Goal: Task Accomplishment & Management: Complete application form

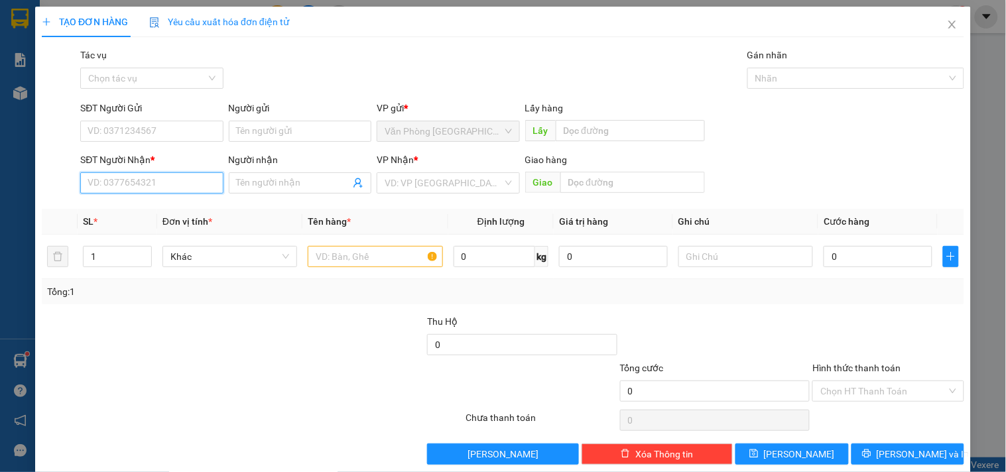
click at [172, 187] on input "SĐT Người Nhận *" at bounding box center [151, 182] width 143 height 21
click at [170, 215] on div "0362196750 - SHOP TÌNH" at bounding box center [150, 209] width 125 height 15
type input "0362196750"
type input "SHOP TÌNH"
type input "TÂN LẬP"
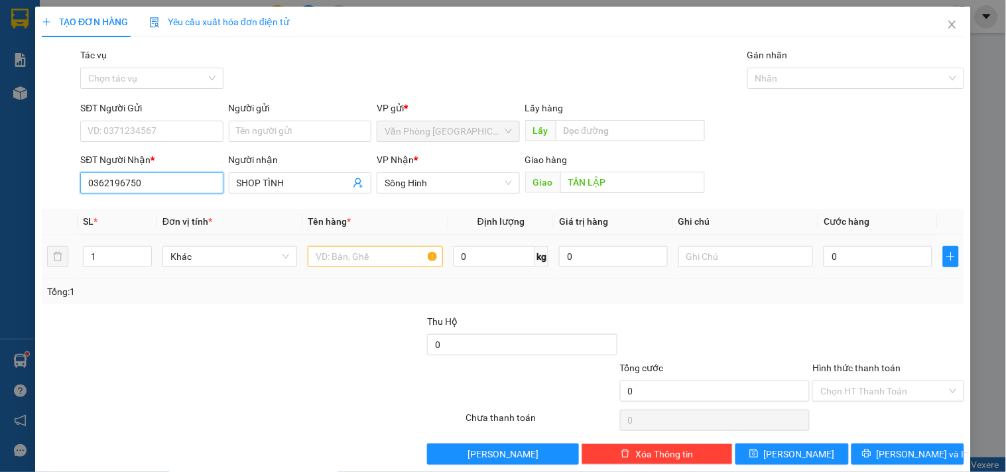
type input "0362196750"
click at [328, 250] on input "text" at bounding box center [375, 256] width 135 height 21
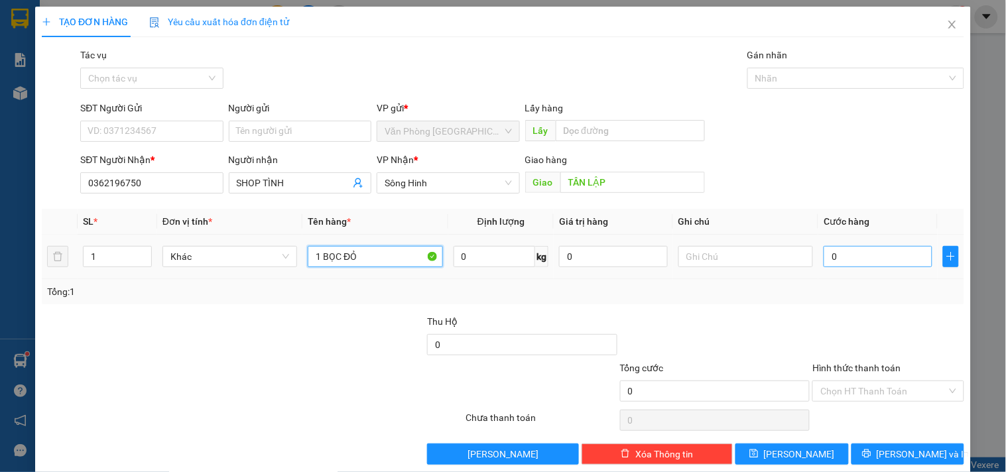
type input "1 BỌC ĐỎ"
type input "4"
type input "40"
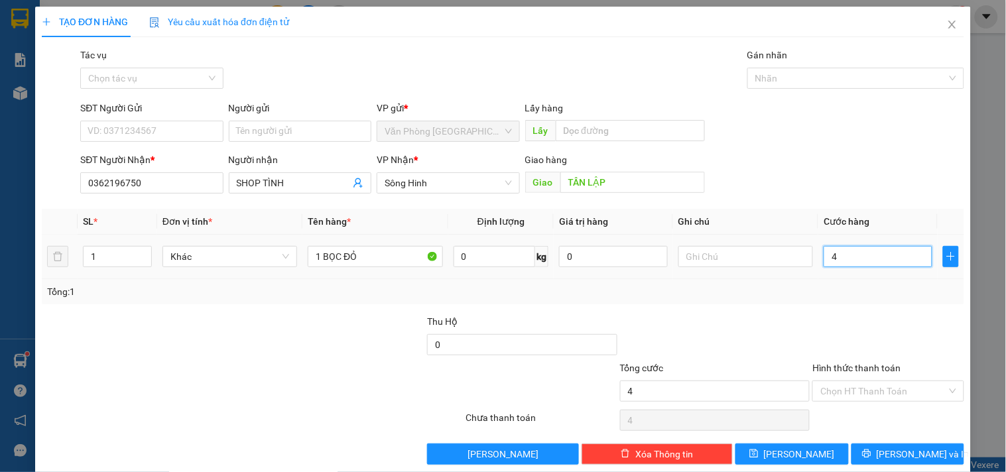
type input "40"
type input "40.000"
click at [850, 387] on input "Hình thức thanh toán" at bounding box center [884, 391] width 126 height 20
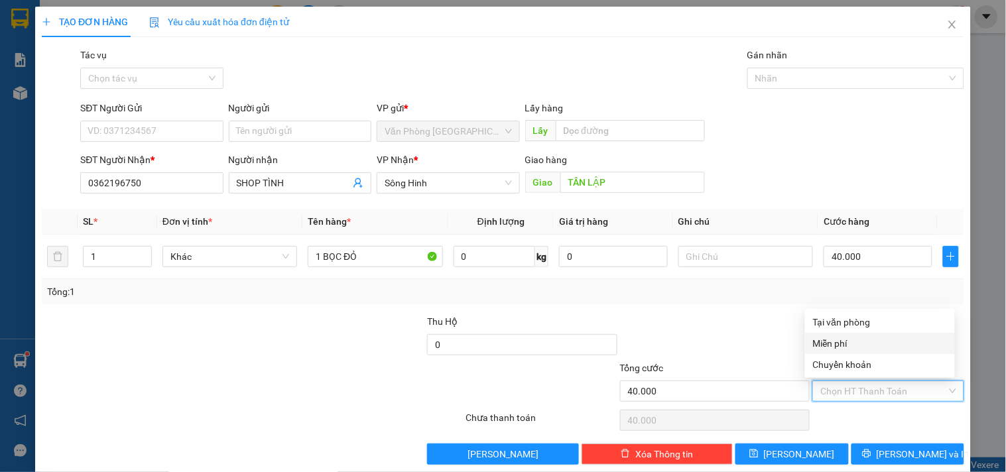
click at [860, 314] on div "Tại văn phòng" at bounding box center [880, 322] width 150 height 21
type input "0"
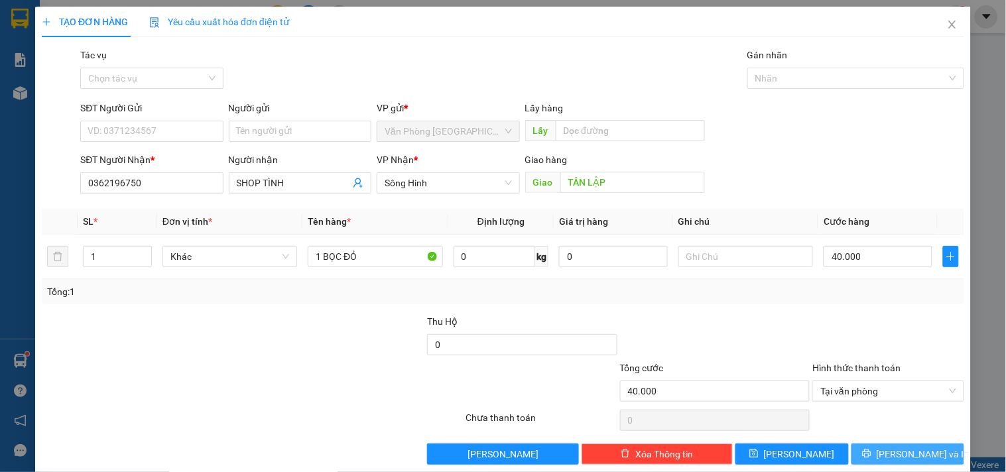
click at [876, 448] on button "[PERSON_NAME] và In" at bounding box center [908, 454] width 113 height 21
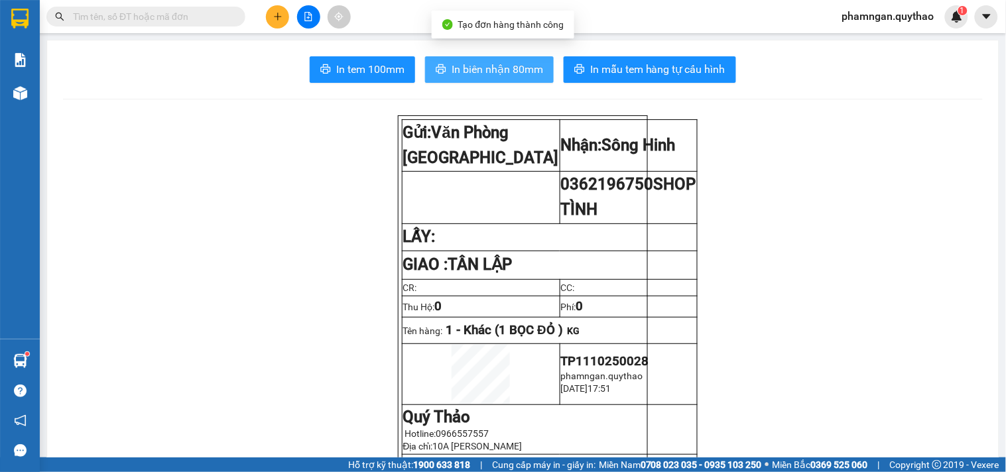
click at [490, 70] on span "In biên nhận 80mm" at bounding box center [498, 69] width 92 height 17
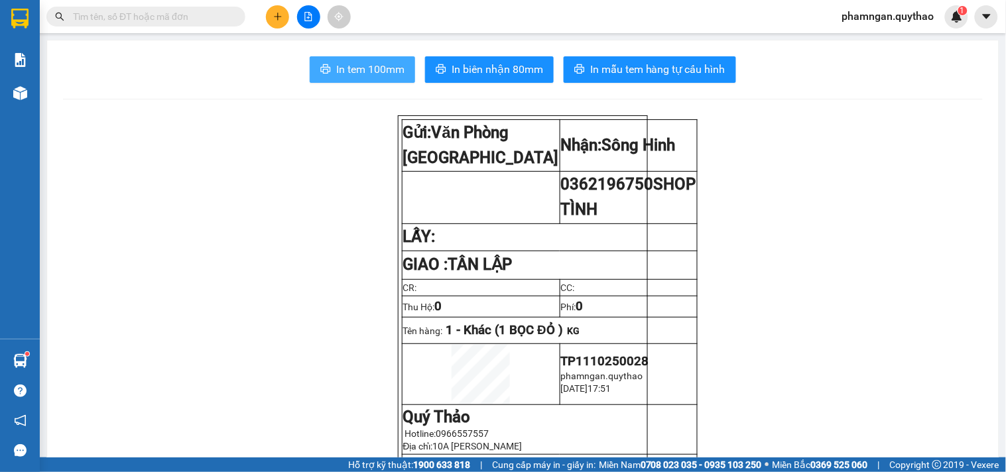
click at [381, 64] on span "In tem 100mm" at bounding box center [370, 69] width 68 height 17
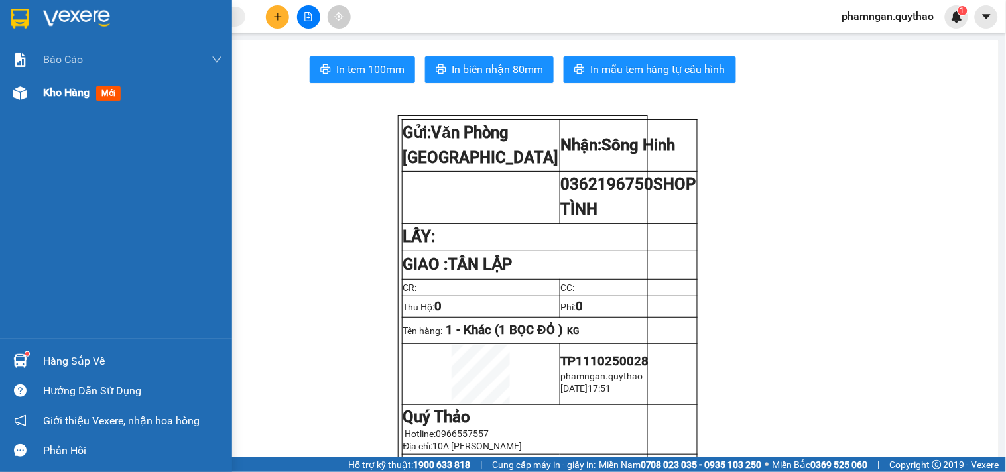
click at [31, 103] on div at bounding box center [20, 93] width 23 height 23
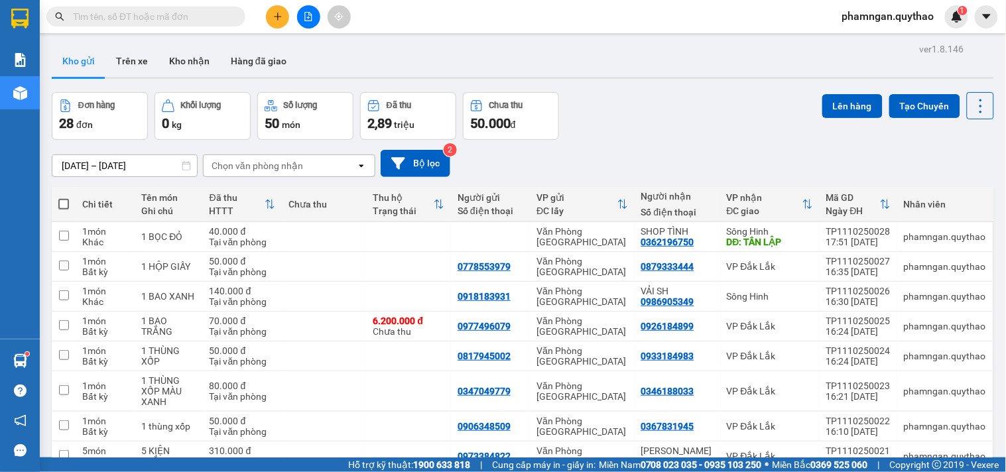
click at [63, 202] on span at bounding box center [63, 204] width 11 height 11
click at [64, 198] on input "checkbox" at bounding box center [64, 198] width 0 height 0
checkbox input "true"
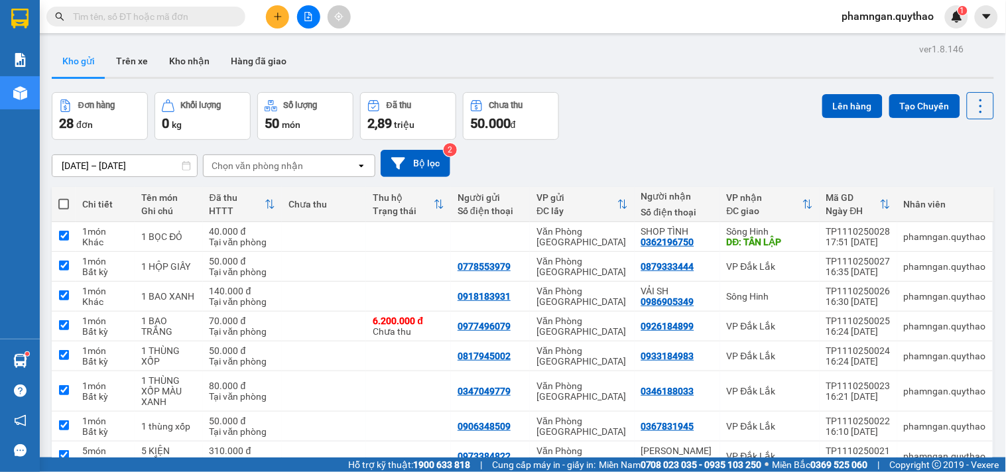
checkbox input "true"
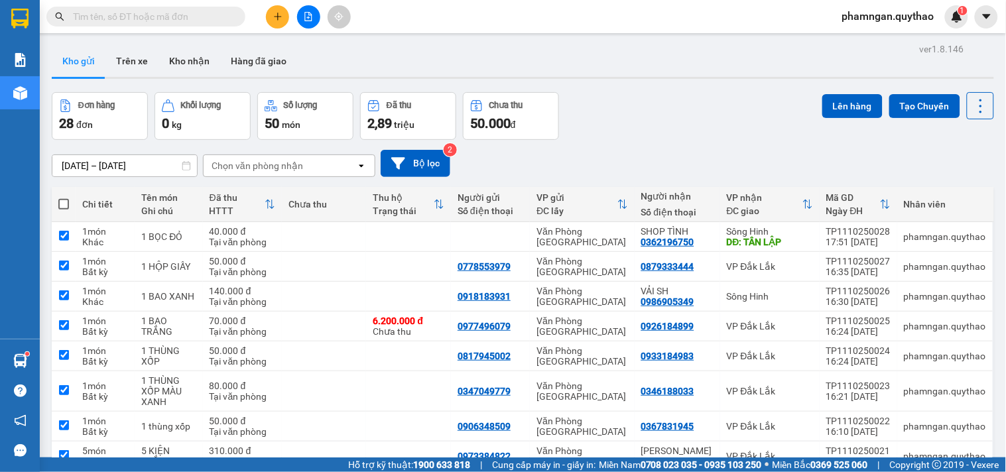
checkbox input "true"
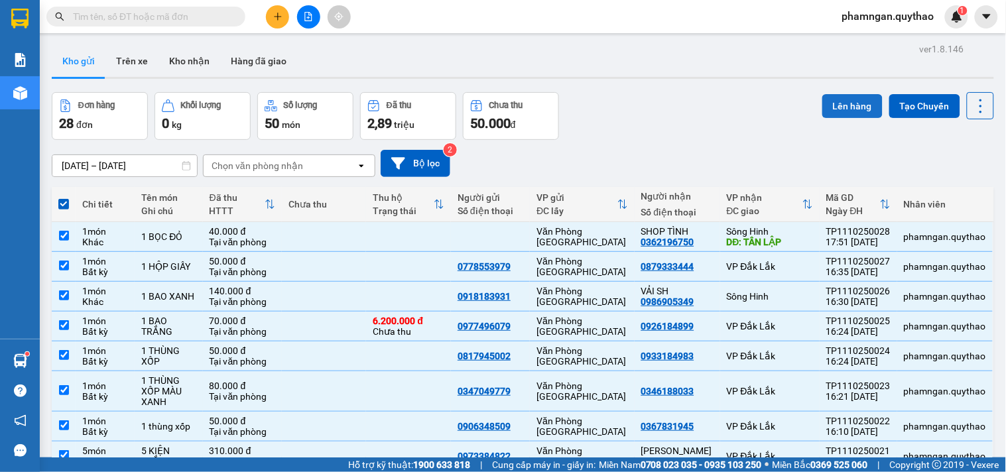
click at [861, 105] on button "Lên hàng" at bounding box center [852, 106] width 60 height 24
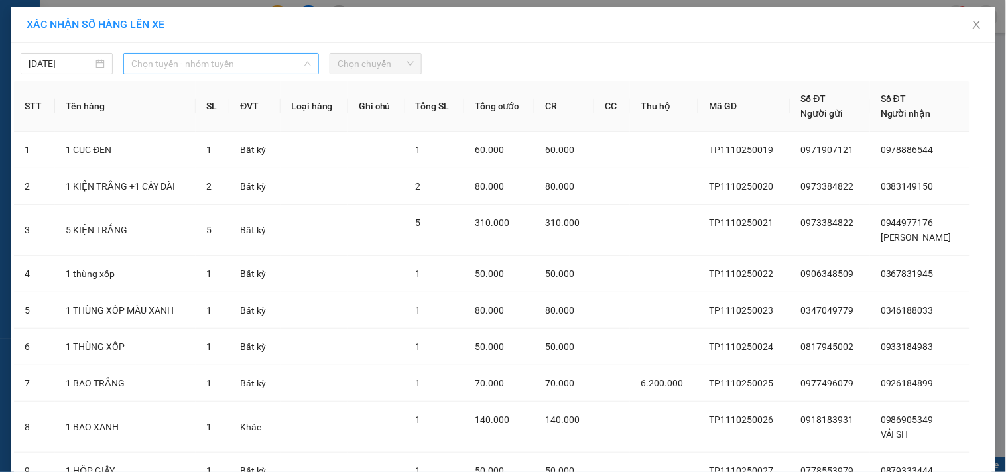
click at [229, 60] on span "Chọn tuyến - nhóm tuyến" at bounding box center [221, 64] width 180 height 20
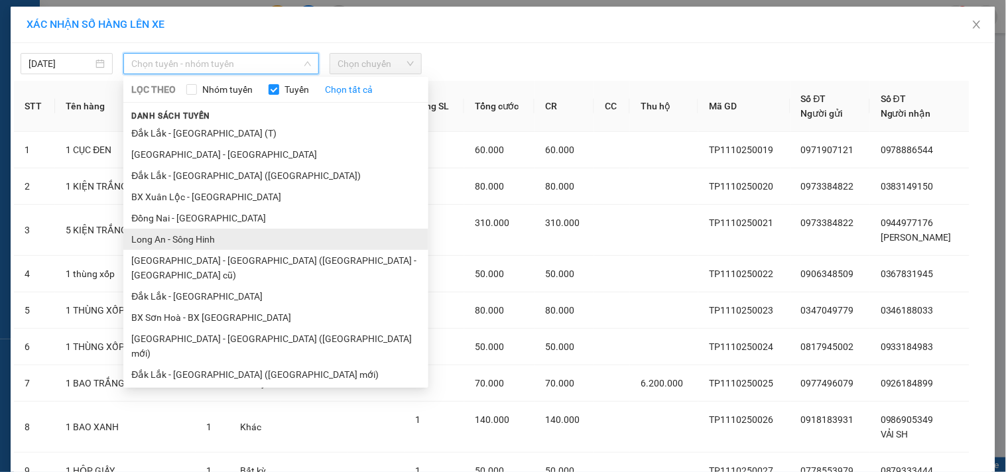
click at [164, 245] on li "Long An - Sông Hinh" at bounding box center [275, 239] width 305 height 21
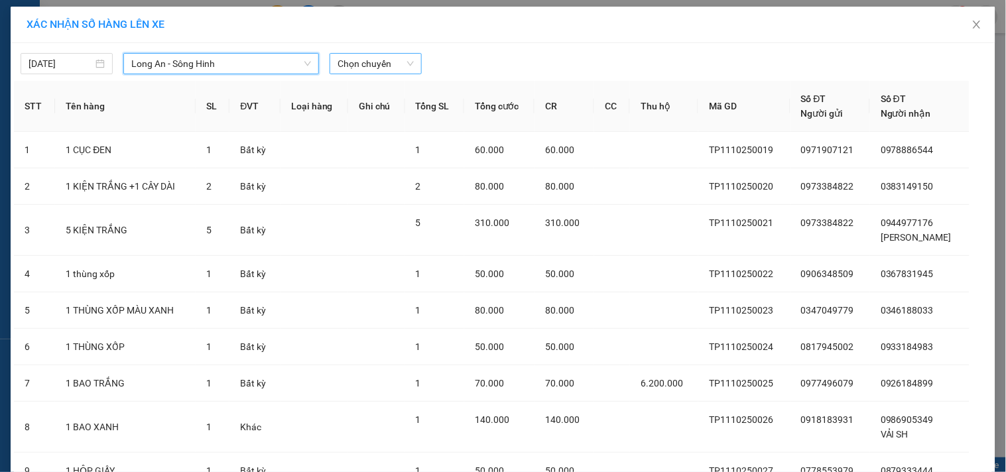
drag, startPoint x: 370, startPoint y: 64, endPoint x: 357, endPoint y: 66, distance: 13.4
click at [370, 64] on span "Chọn chuyến" at bounding box center [376, 64] width 76 height 20
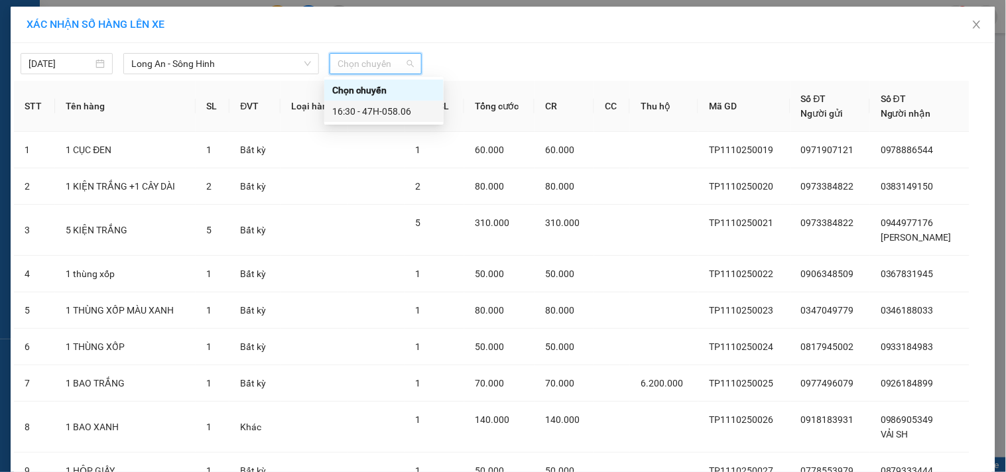
click at [389, 104] on div "16:30 - 47H-058.06" at bounding box center [383, 111] width 103 height 15
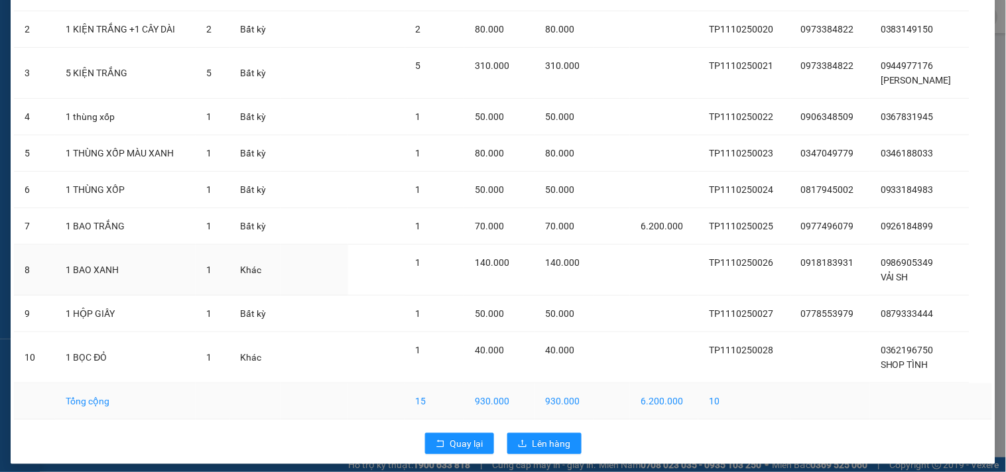
scroll to position [215, 0]
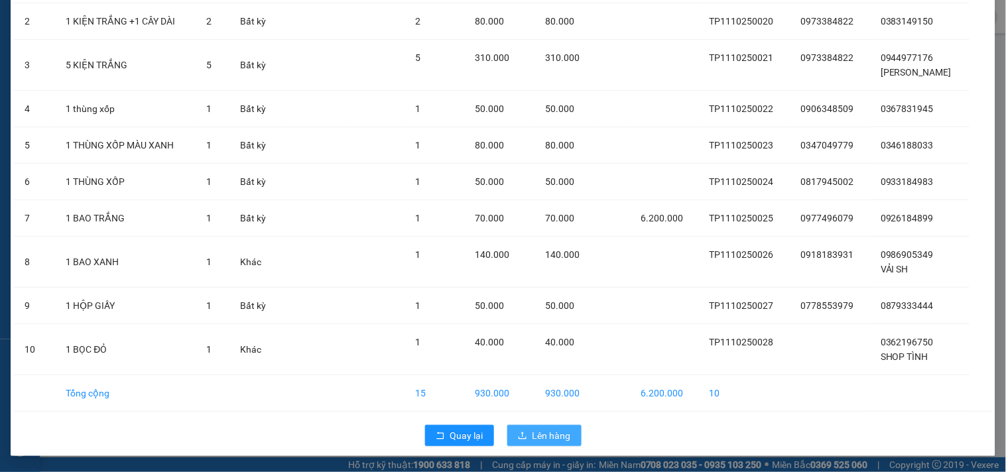
click at [525, 427] on button "Lên hàng" at bounding box center [544, 435] width 74 height 21
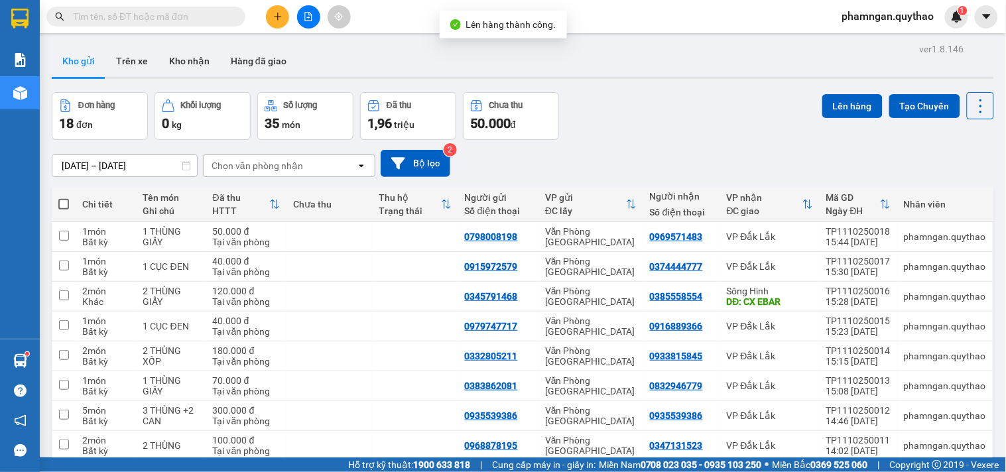
click at [65, 204] on span at bounding box center [63, 204] width 11 height 11
click at [64, 198] on input "checkbox" at bounding box center [64, 198] width 0 height 0
checkbox input "true"
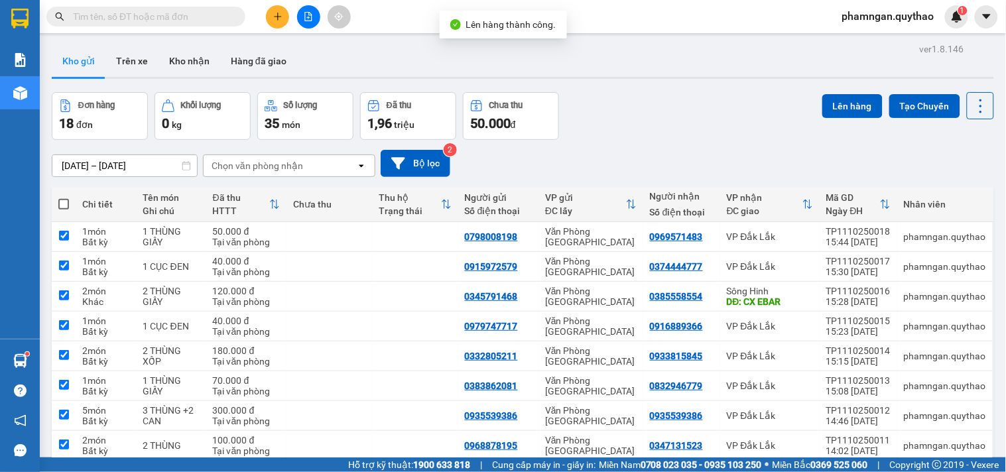
checkbox input "true"
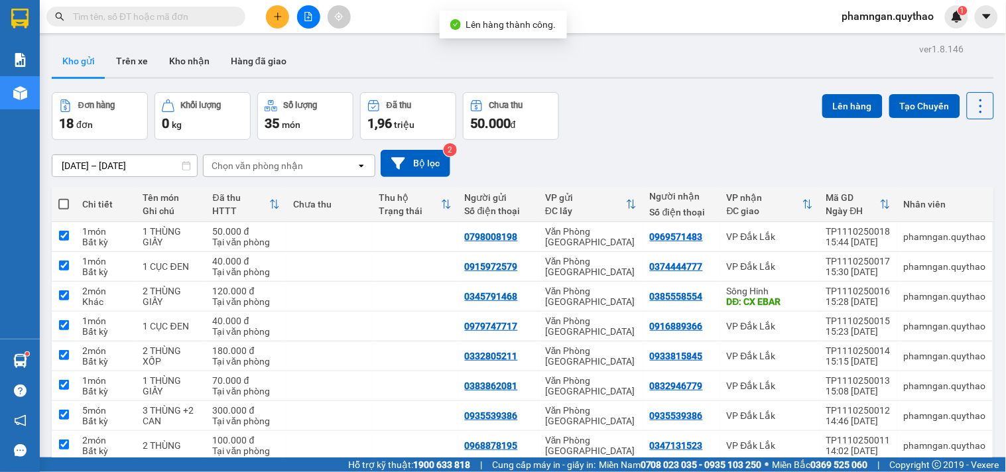
checkbox input "true"
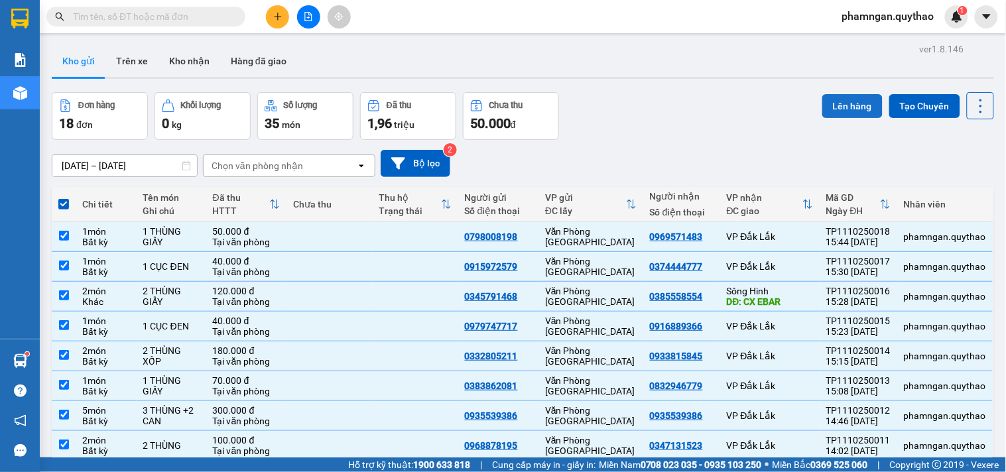
click at [830, 109] on button "Lên hàng" at bounding box center [852, 106] width 60 height 24
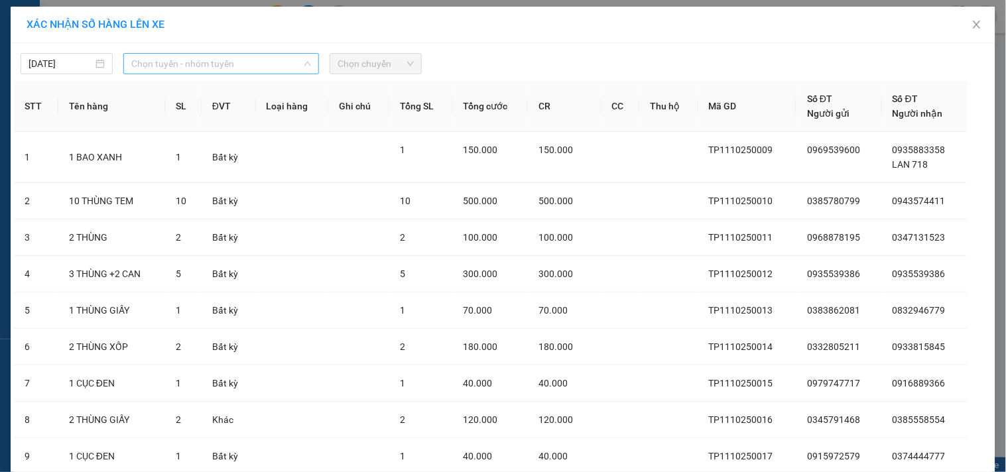
click at [274, 62] on span "Chọn tuyến - nhóm tuyến" at bounding box center [221, 64] width 180 height 20
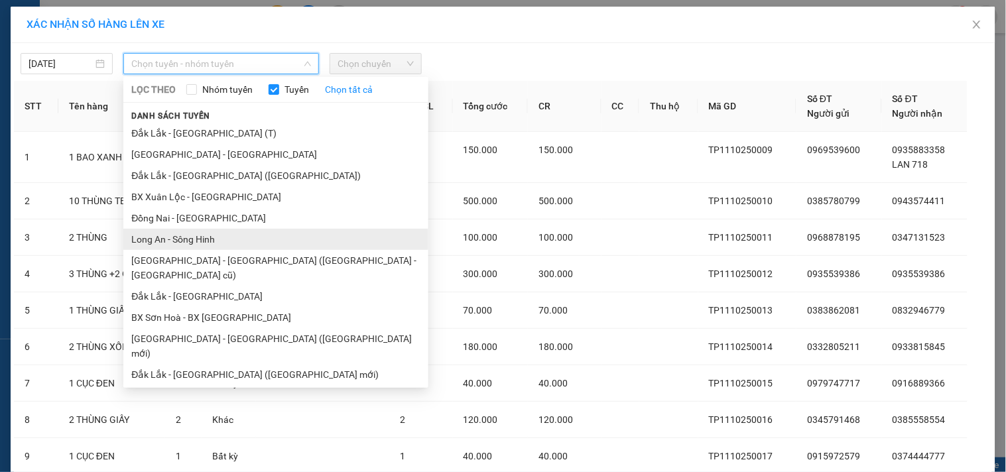
drag, startPoint x: 149, startPoint y: 231, endPoint x: 275, endPoint y: 94, distance: 185.9
click at [150, 231] on li "Long An - Sông Hinh" at bounding box center [275, 239] width 305 height 21
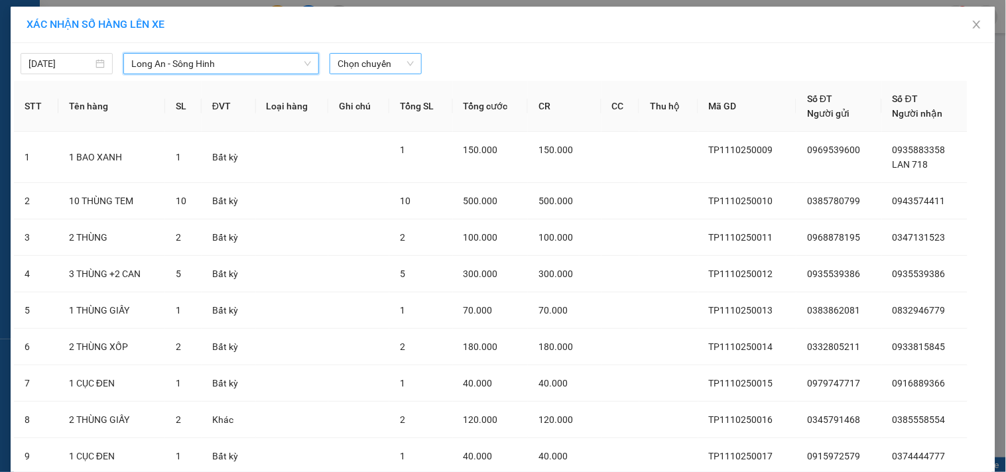
click at [373, 56] on span "Chọn chuyến" at bounding box center [376, 64] width 76 height 20
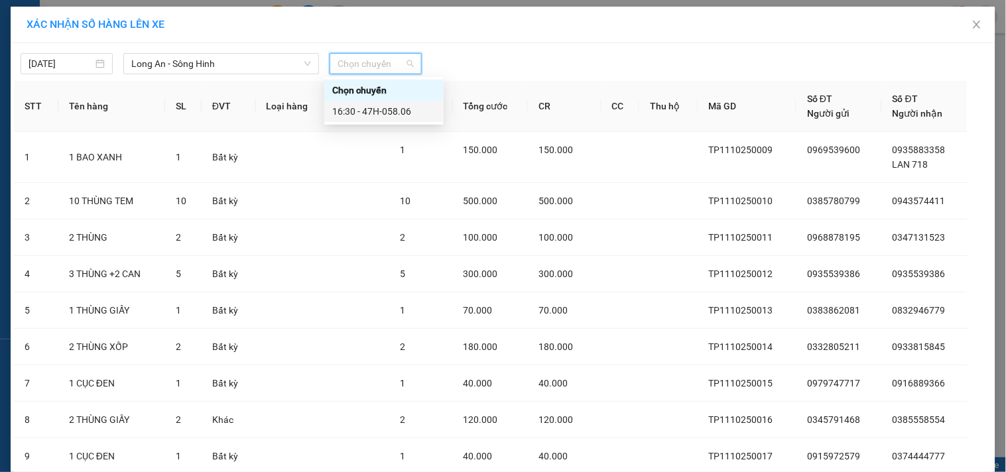
click at [390, 113] on div "16:30 - 47H-058.06" at bounding box center [383, 111] width 103 height 15
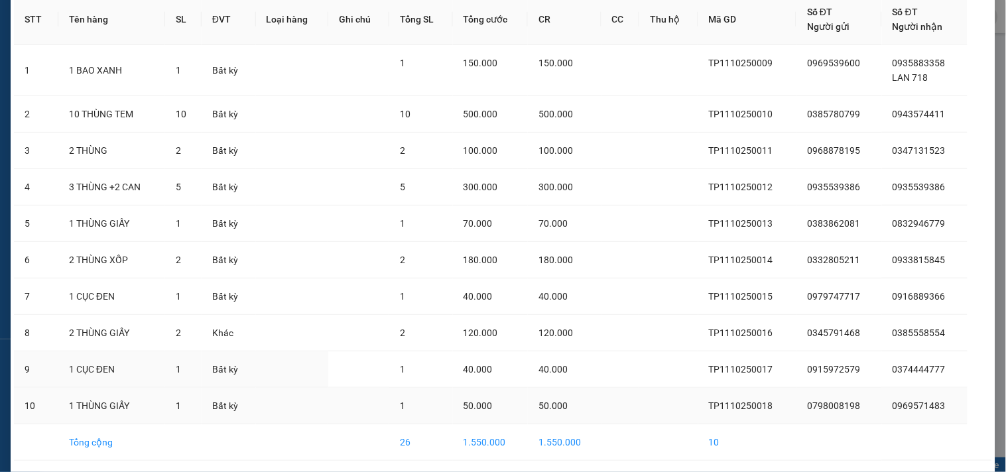
scroll to position [186, 0]
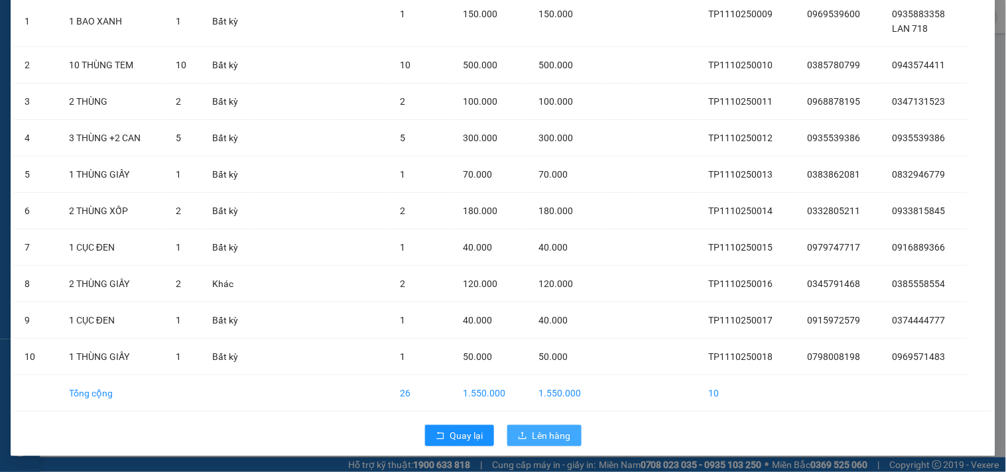
click at [533, 430] on span "Lên hàng" at bounding box center [552, 435] width 38 height 15
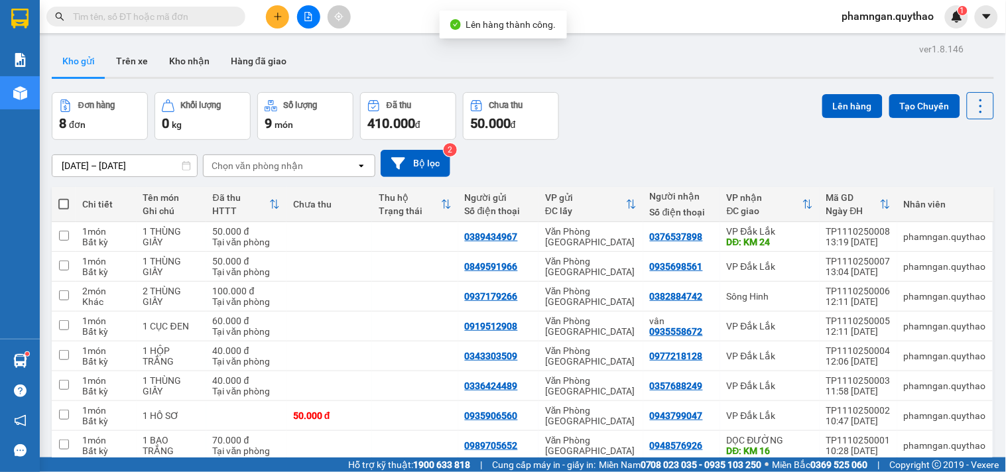
click at [65, 196] on th at bounding box center [64, 204] width 24 height 35
click at [65, 200] on span at bounding box center [63, 204] width 11 height 11
click at [64, 198] on input "checkbox" at bounding box center [64, 198] width 0 height 0
checkbox input "true"
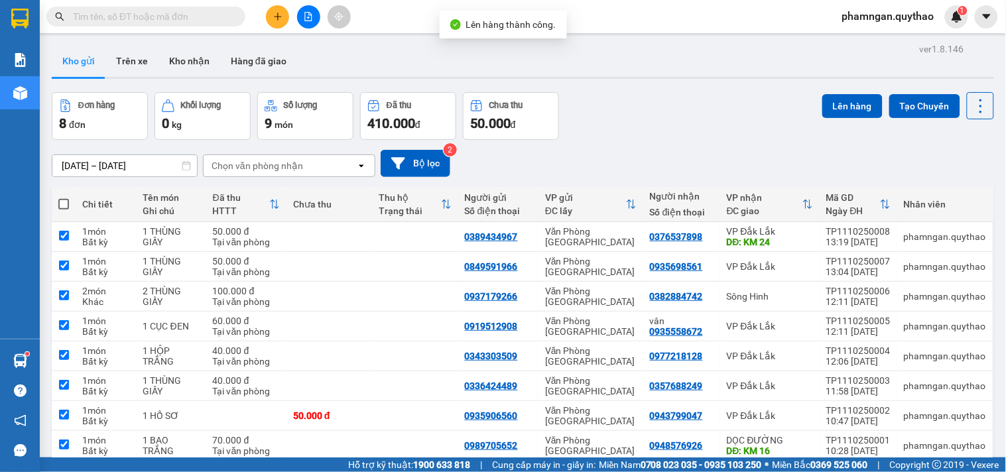
checkbox input "true"
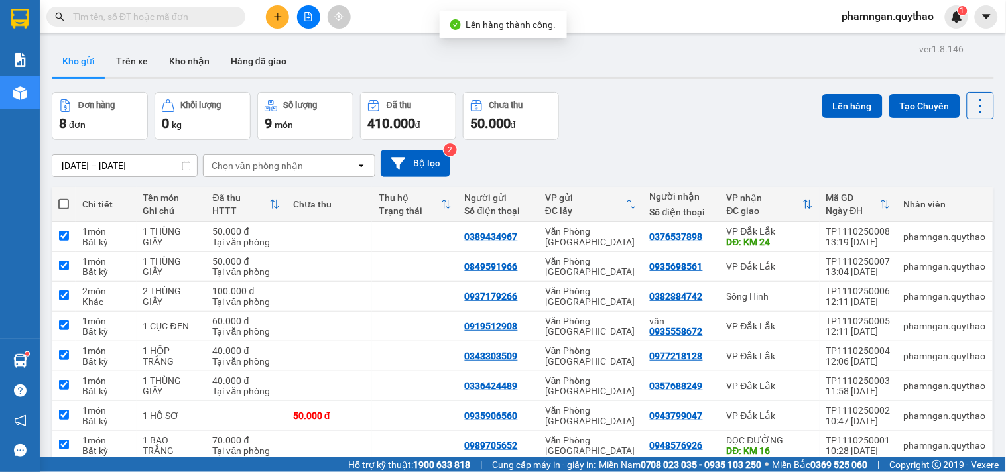
checkbox input "true"
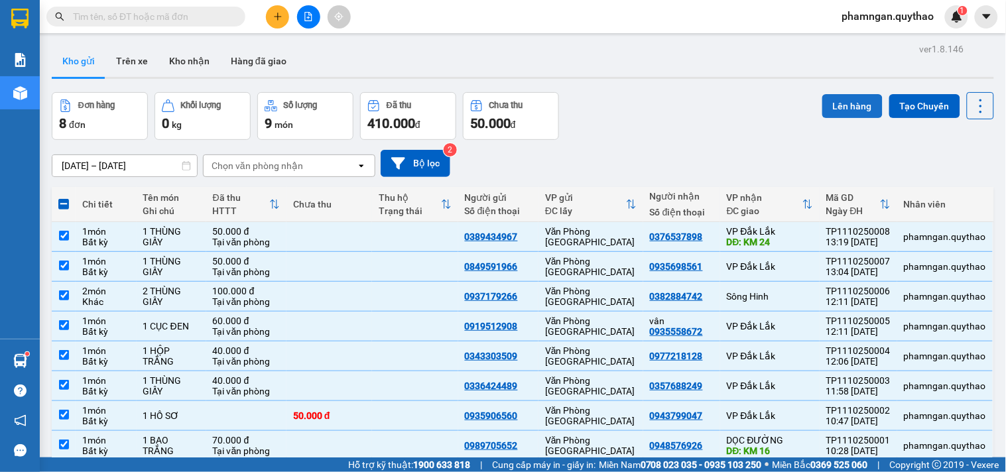
click at [832, 102] on button "Lên hàng" at bounding box center [852, 106] width 60 height 24
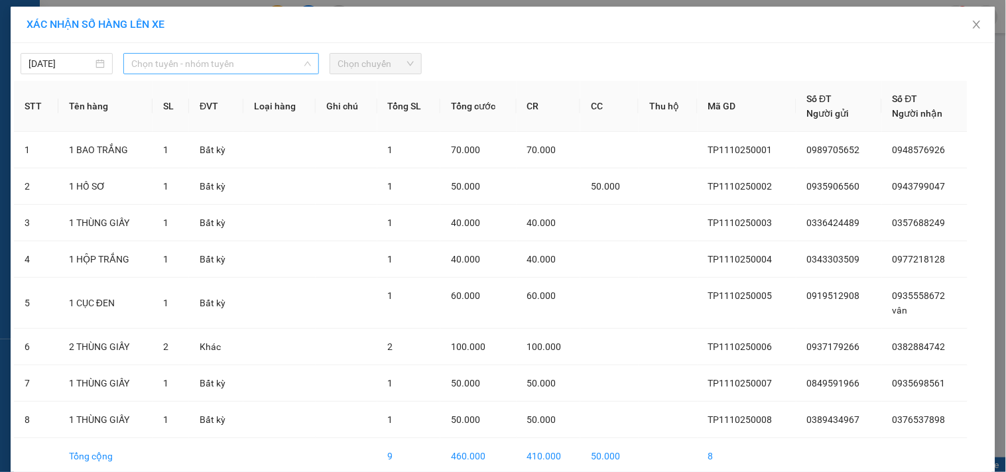
click at [227, 60] on span "Chọn tuyến - nhóm tuyến" at bounding box center [221, 64] width 180 height 20
click at [259, 57] on span "Chọn tuyến - nhóm tuyến" at bounding box center [221, 64] width 180 height 20
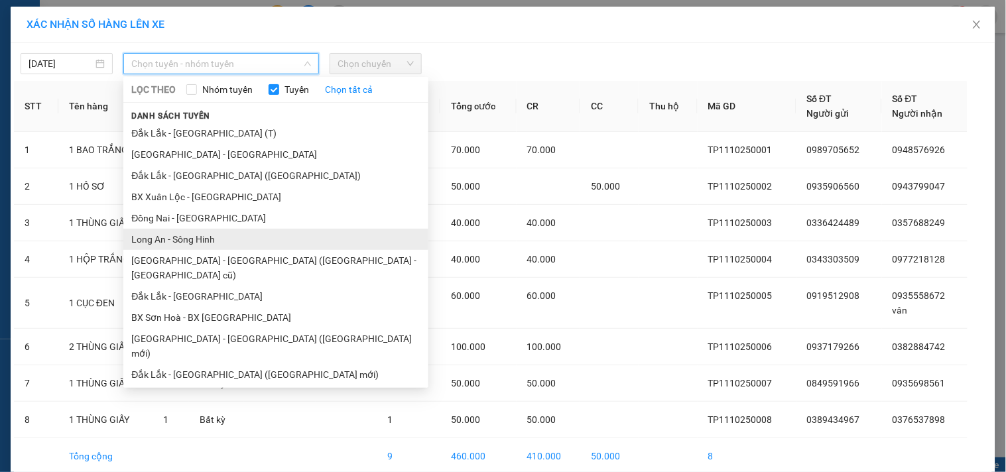
click at [155, 235] on li "Long An - Sông Hinh" at bounding box center [275, 239] width 305 height 21
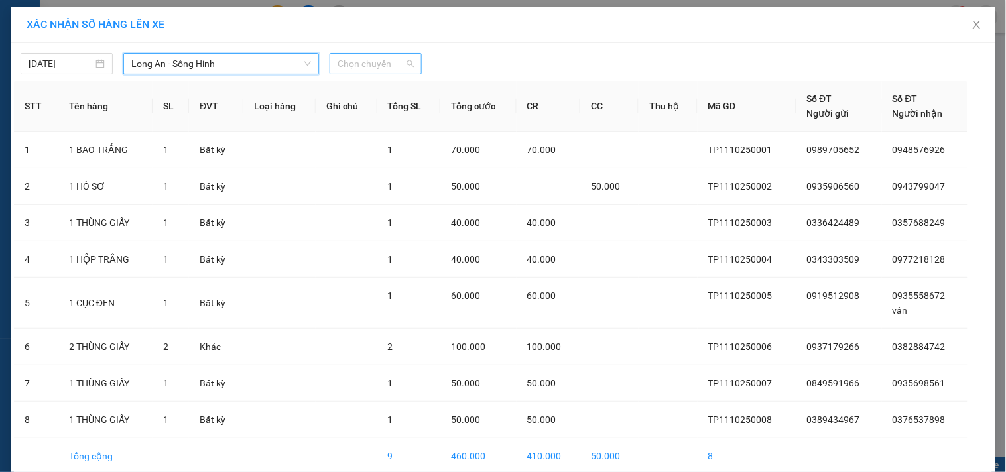
click at [370, 56] on span "Chọn chuyến" at bounding box center [376, 64] width 76 height 20
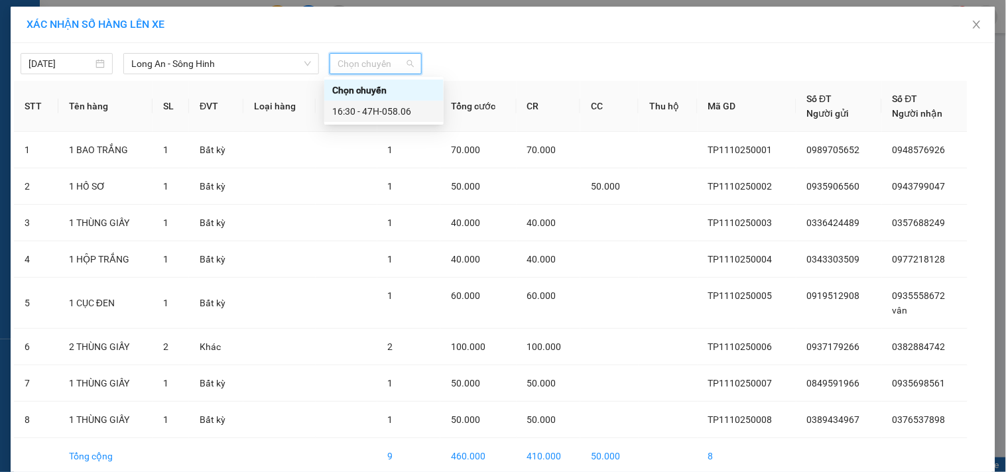
click at [378, 113] on div "16:30 - 47H-058.06" at bounding box center [383, 111] width 103 height 15
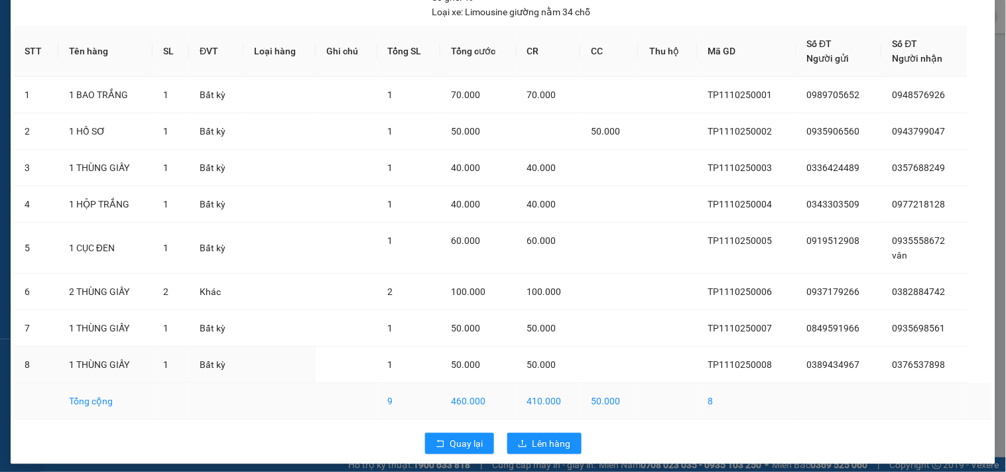
scroll to position [113, 0]
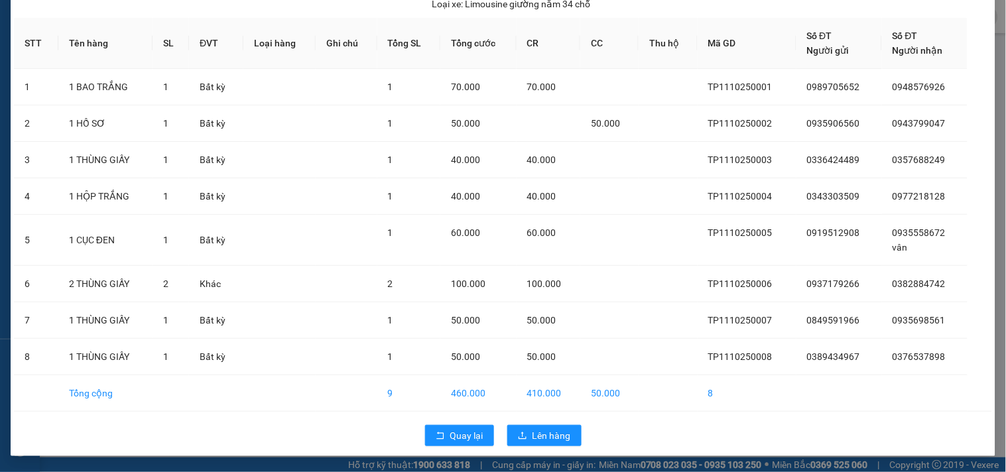
click at [529, 419] on div "Quay lại Lên hàng" at bounding box center [503, 436] width 978 height 34
click at [527, 423] on div "Quay lại Lên hàng" at bounding box center [503, 436] width 978 height 34
click at [517, 429] on button "Lên hàng" at bounding box center [544, 435] width 74 height 21
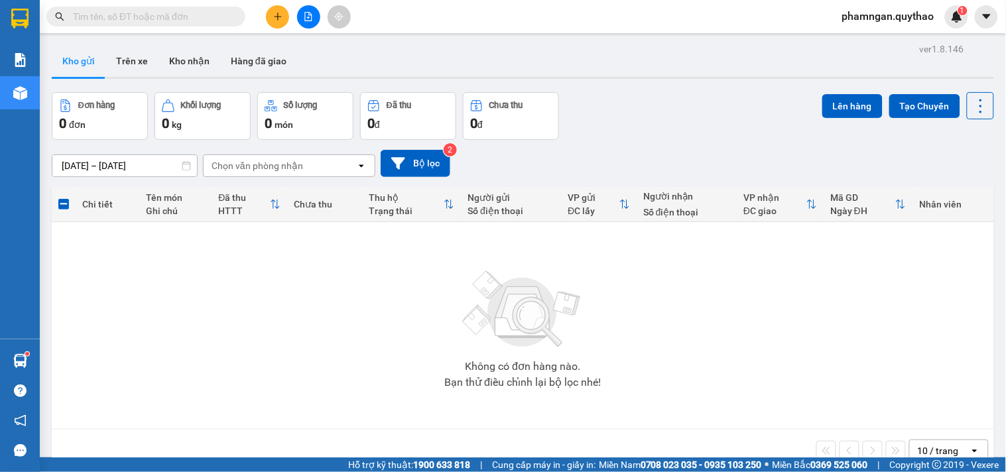
click at [296, 15] on div at bounding box center [308, 16] width 99 height 23
click at [304, 15] on icon "file-add" at bounding box center [308, 16] width 9 height 9
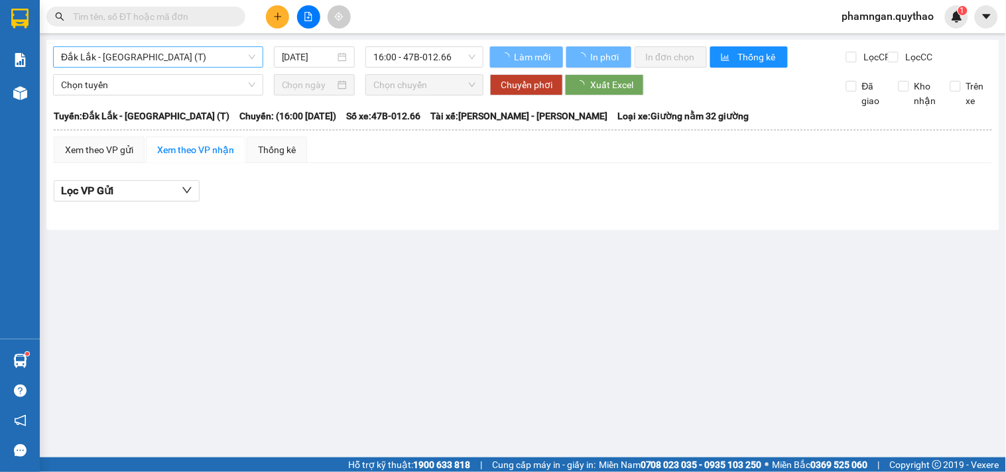
click at [176, 65] on span "Đắk Lắk - [GEOGRAPHIC_DATA] (T)" at bounding box center [158, 57] width 194 height 20
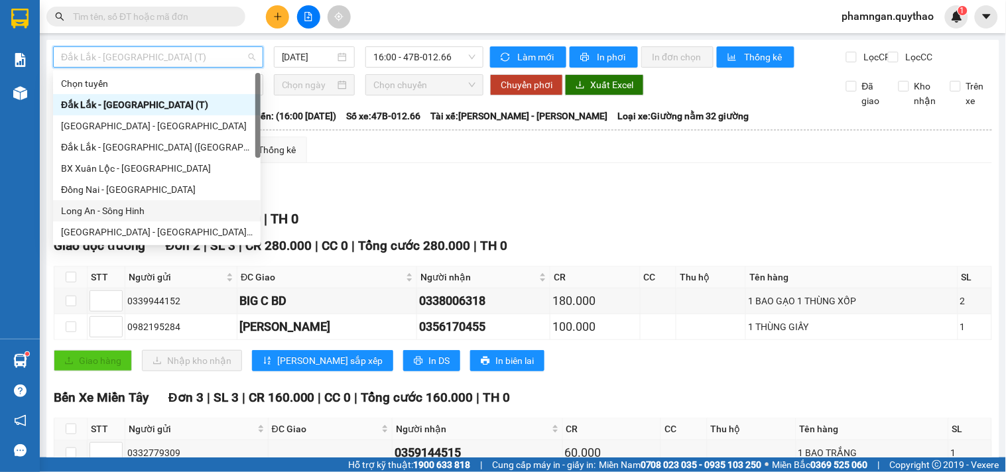
click at [111, 202] on div "Long An - Sông Hinh" at bounding box center [157, 210] width 208 height 21
type input "[DATE]"
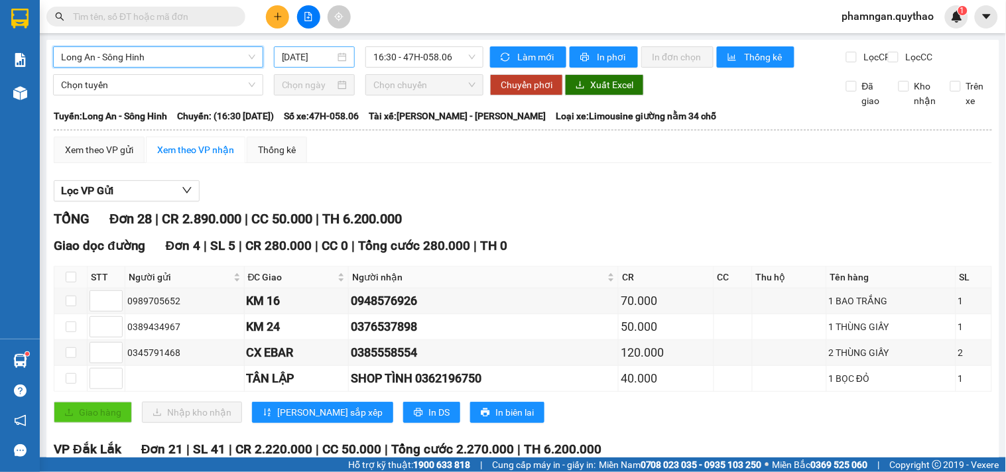
click at [310, 60] on input "[DATE]" at bounding box center [309, 57] width 54 height 15
click at [559, 163] on div "Xem theo VP gửi Xem theo VP nhận Thống kê" at bounding box center [523, 150] width 939 height 27
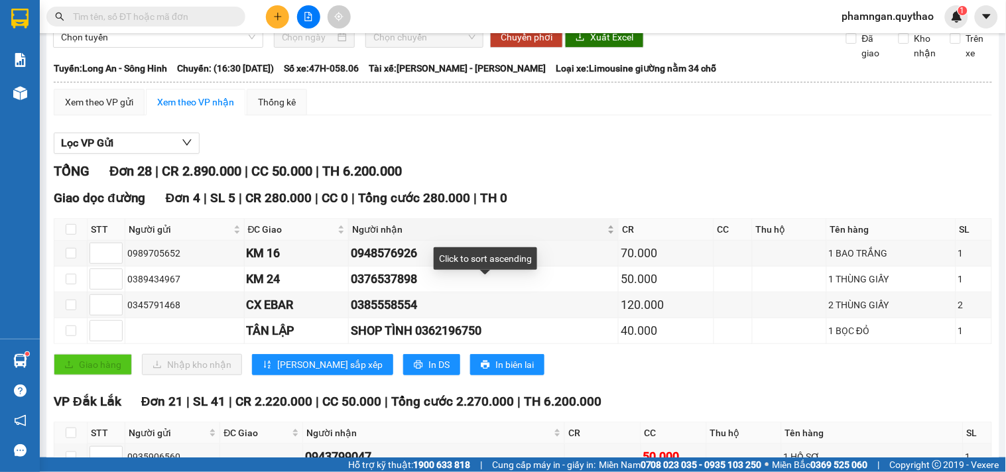
scroll to position [74, 0]
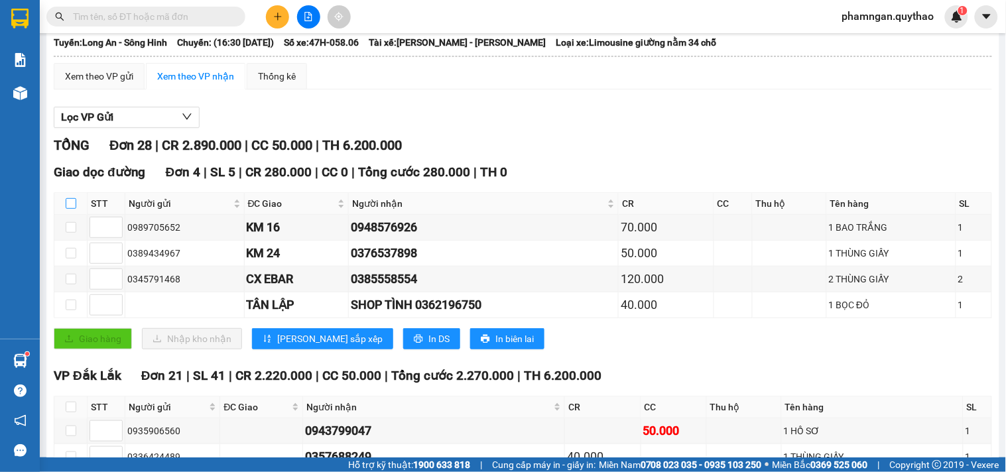
click at [73, 209] on input "checkbox" at bounding box center [71, 203] width 11 height 11
checkbox input "true"
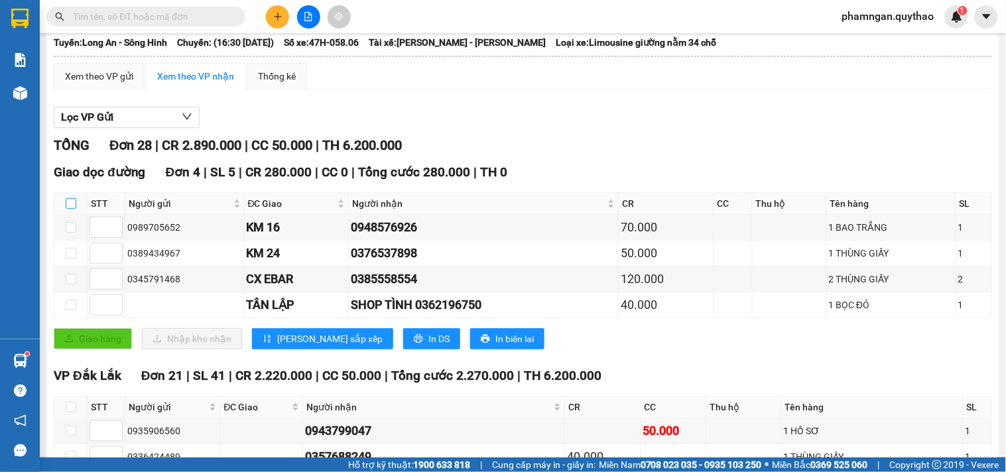
checkbox input "true"
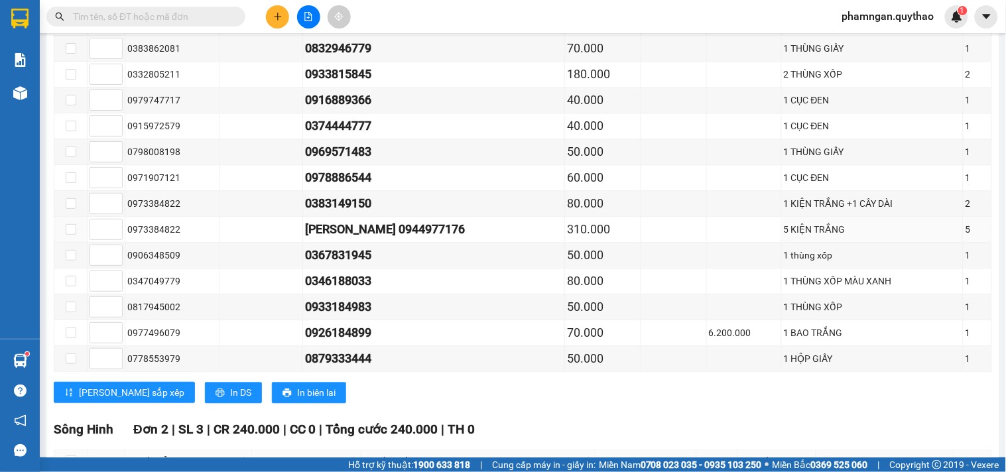
scroll to position [942, 0]
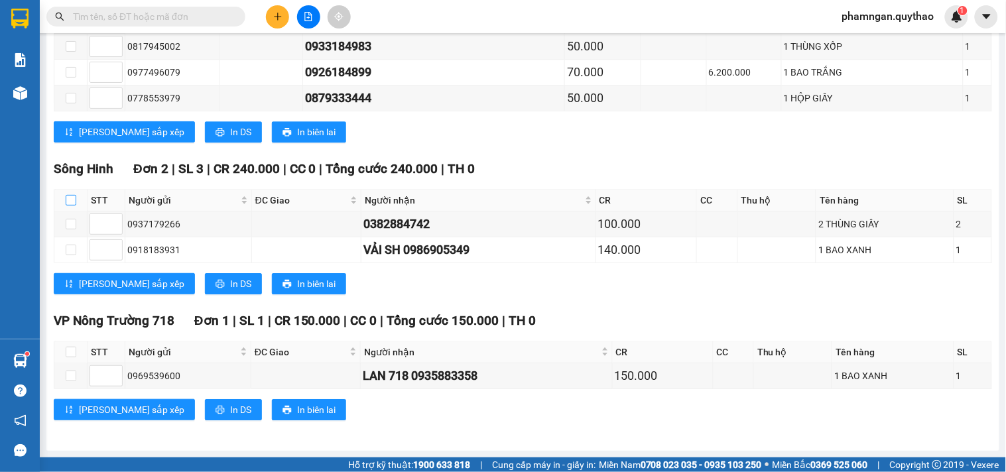
click at [69, 200] on input "checkbox" at bounding box center [71, 200] width 11 height 11
checkbox input "true"
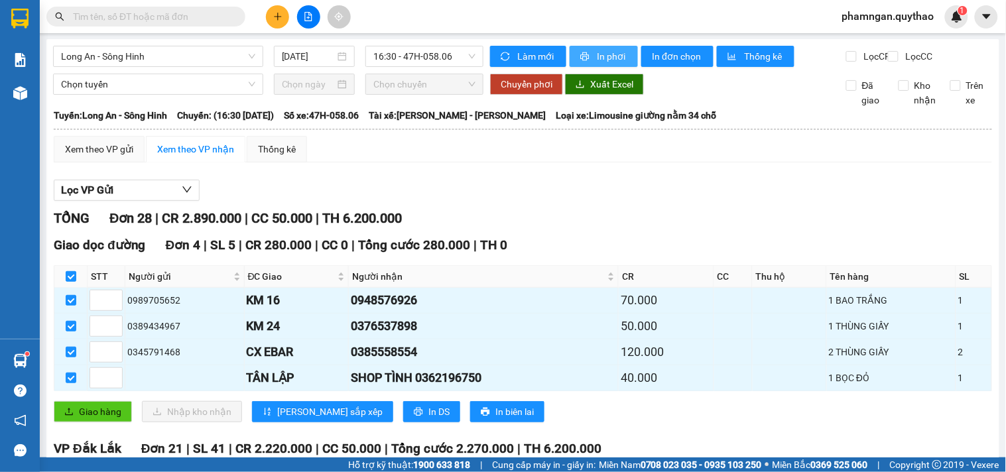
scroll to position [0, 0]
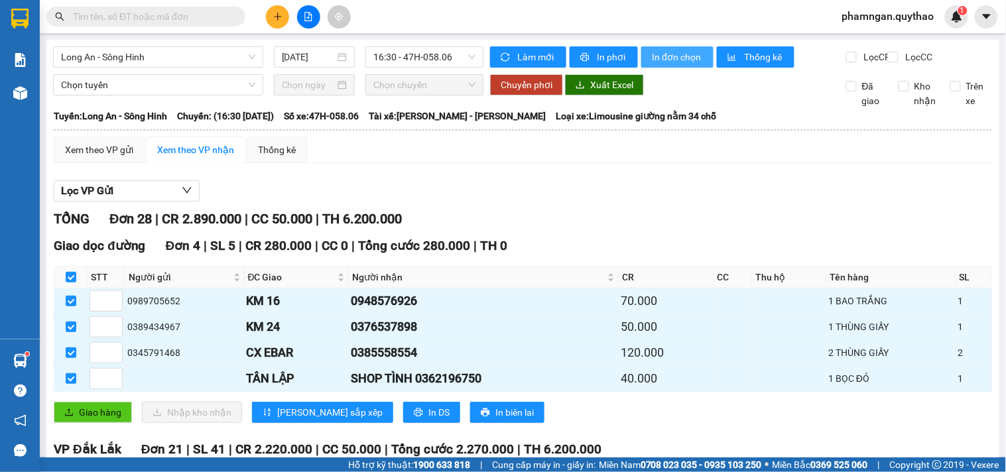
click at [659, 56] on span "In đơn chọn" at bounding box center [677, 57] width 51 height 15
drag, startPoint x: 589, startPoint y: 228, endPoint x: 578, endPoint y: 228, distance: 11.3
click at [588, 227] on div "TỔNG Đơn 28 | CR 2.890.000 | CC 50.000 | TH 6.200.000" at bounding box center [523, 219] width 939 height 21
click at [66, 283] on input "checkbox" at bounding box center [71, 277] width 11 height 11
checkbox input "false"
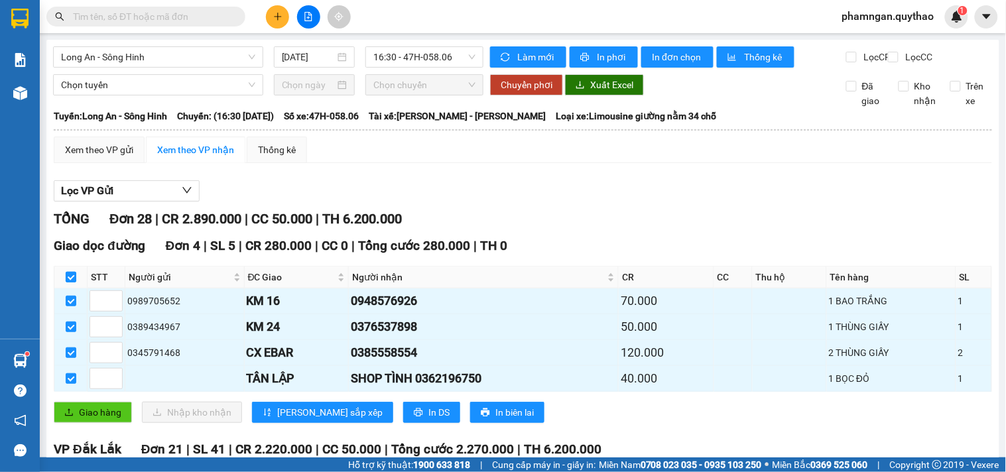
checkbox input "false"
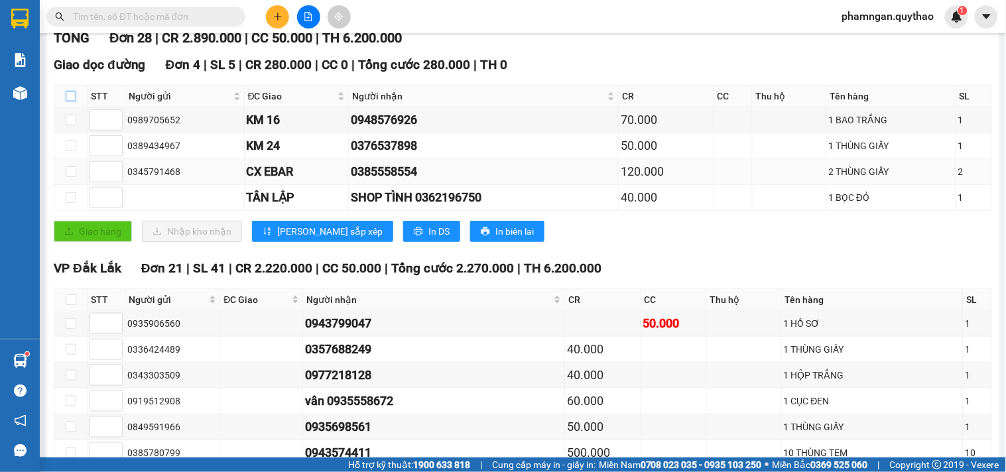
scroll to position [368, 0]
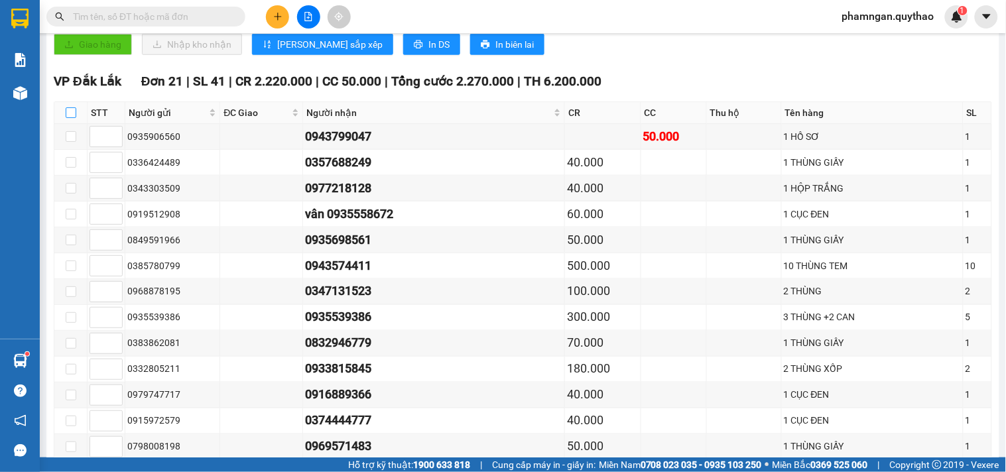
click at [66, 118] on input "checkbox" at bounding box center [71, 112] width 11 height 11
checkbox input "true"
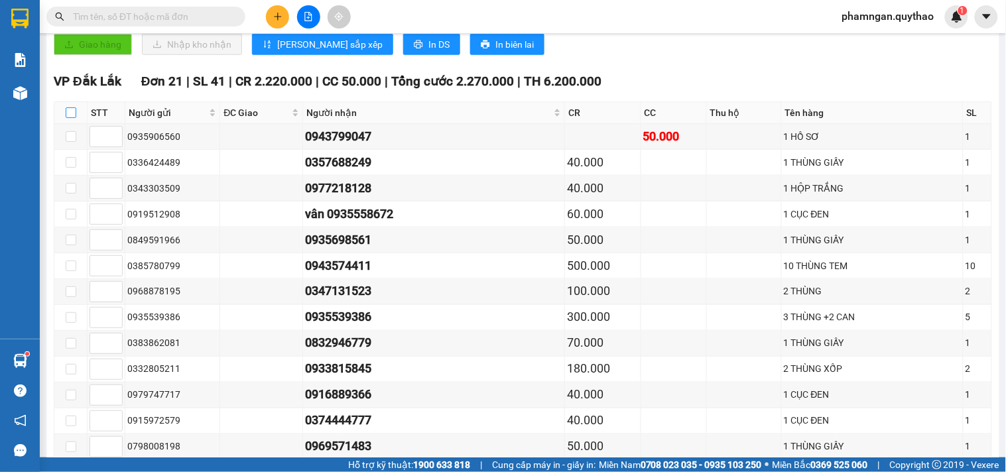
checkbox input "true"
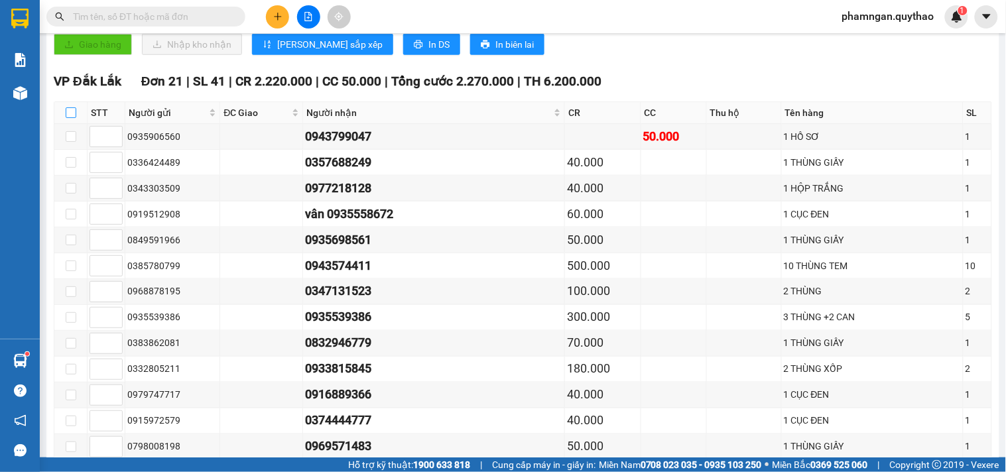
checkbox input "true"
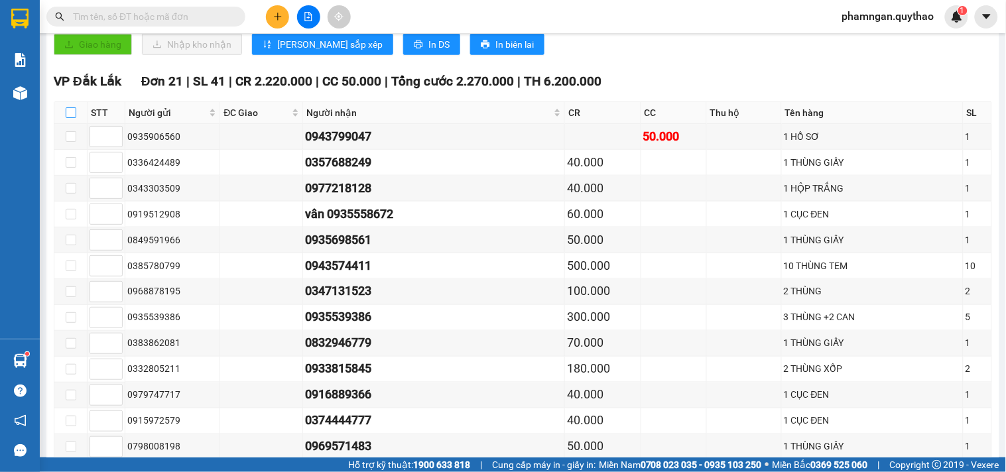
checkbox input "true"
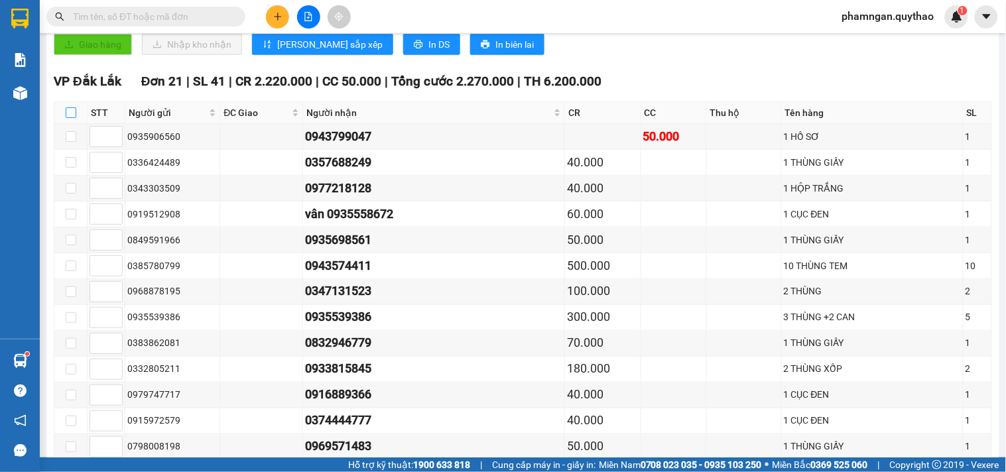
checkbox input "true"
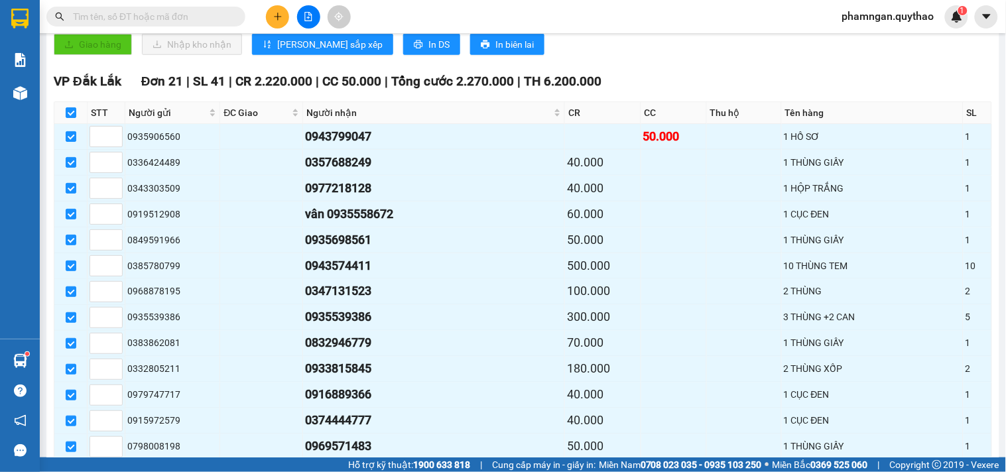
scroll to position [811, 0]
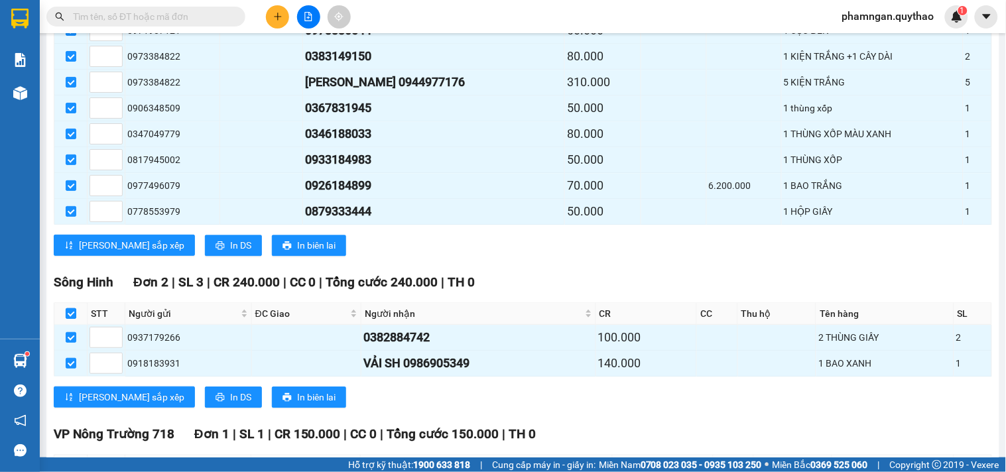
click at [70, 319] on input "checkbox" at bounding box center [71, 313] width 11 height 11
checkbox input "false"
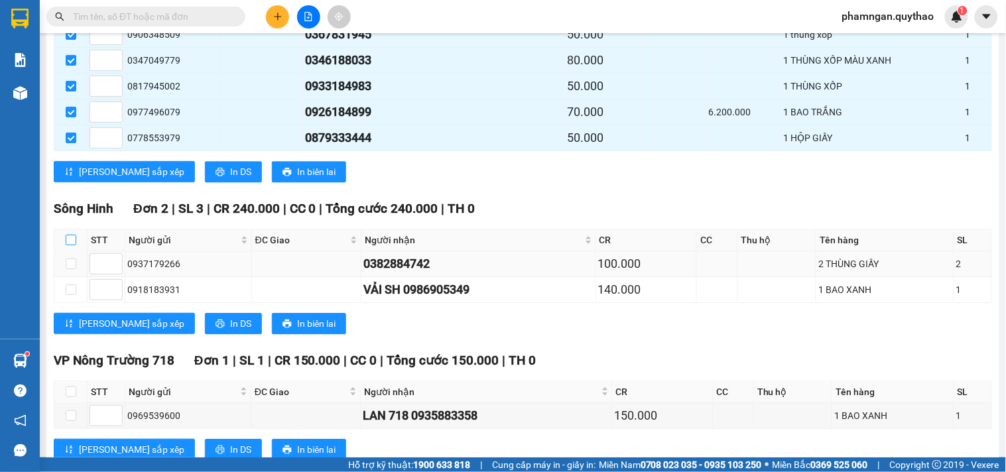
scroll to position [942, 0]
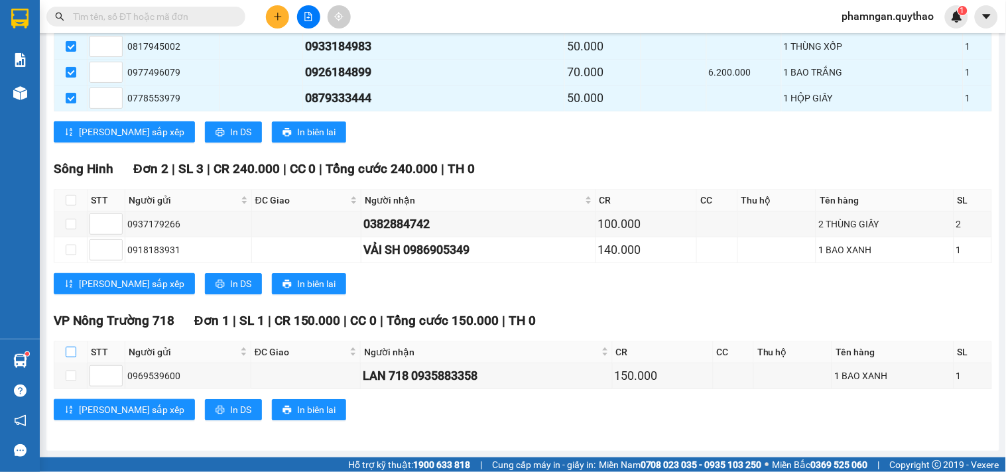
click at [66, 345] on label at bounding box center [71, 352] width 11 height 15
click at [66, 347] on input "checkbox" at bounding box center [71, 352] width 11 height 11
checkbox input "true"
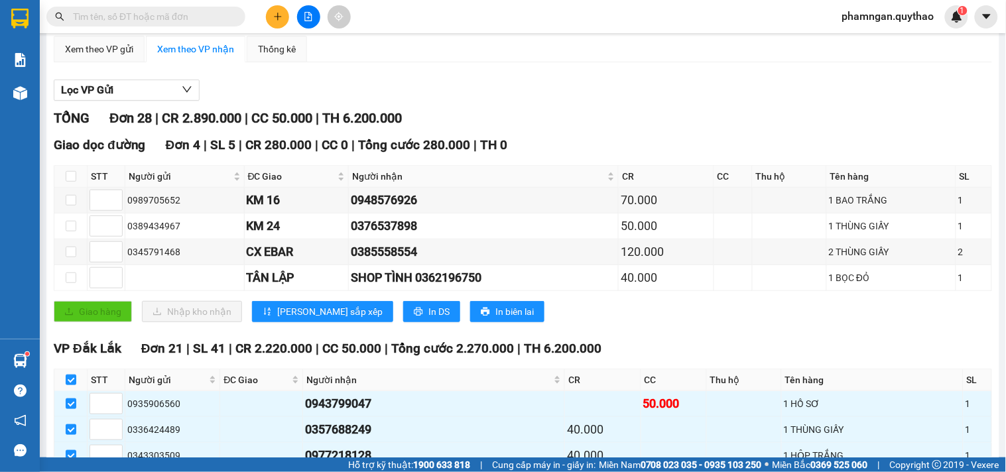
scroll to position [0, 0]
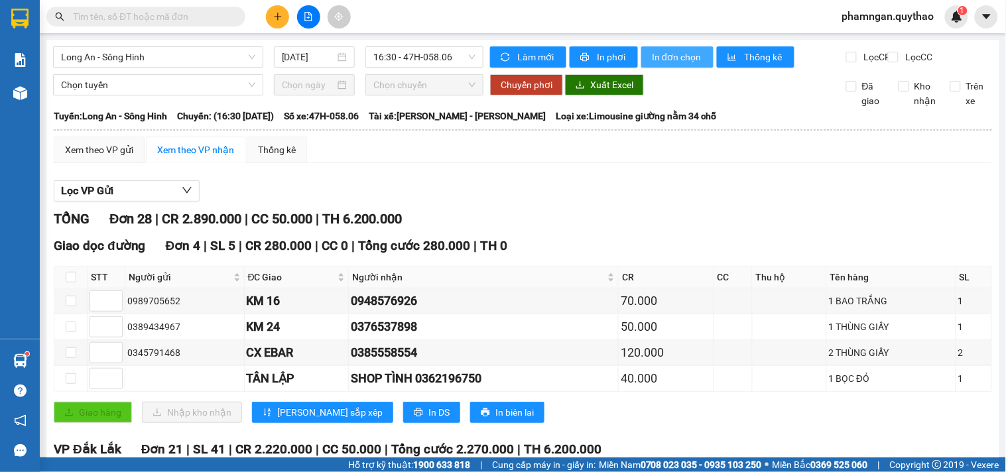
click at [652, 58] on span "In đơn chọn" at bounding box center [677, 57] width 51 height 15
click at [107, 157] on div "Xem theo VP gửi" at bounding box center [99, 150] width 68 height 15
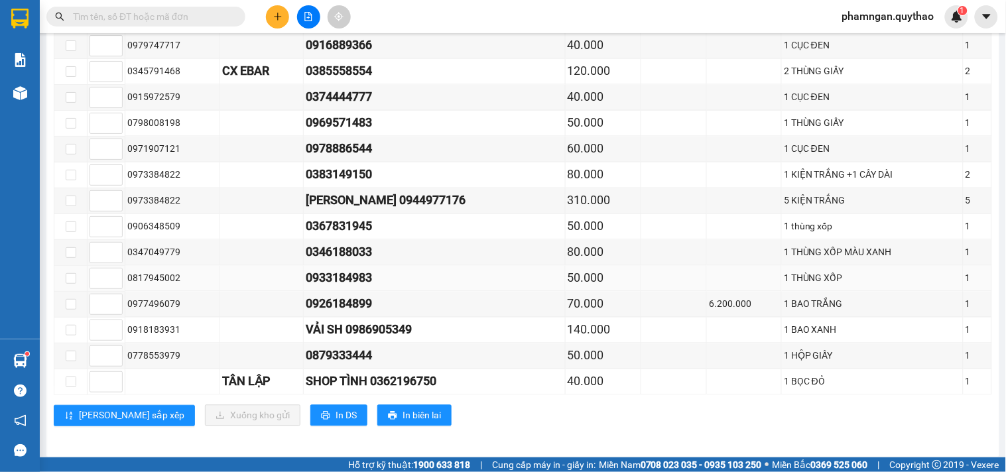
scroll to position [641, 0]
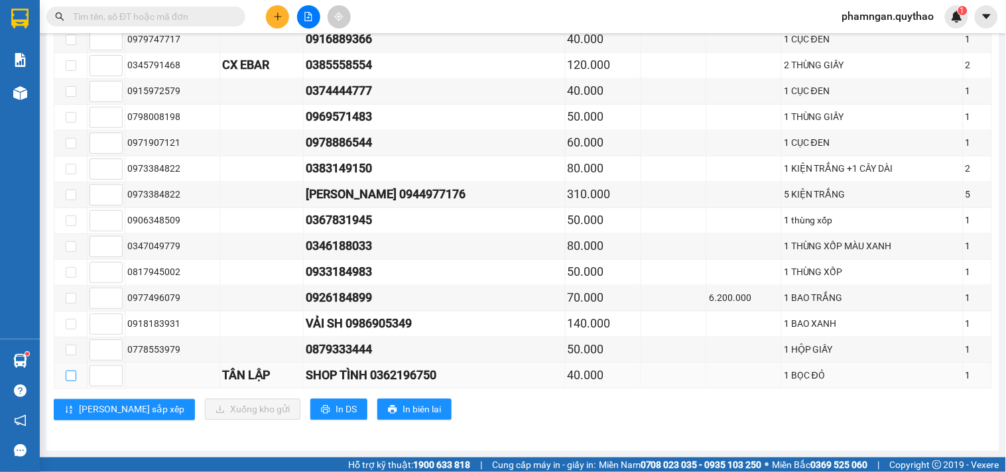
click at [72, 375] on input "checkbox" at bounding box center [71, 376] width 11 height 11
checkbox input "true"
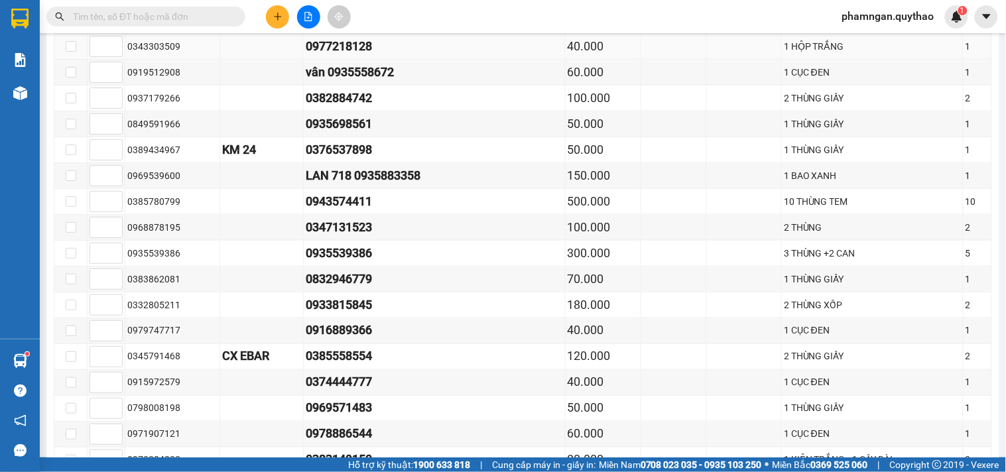
scroll to position [346, 0]
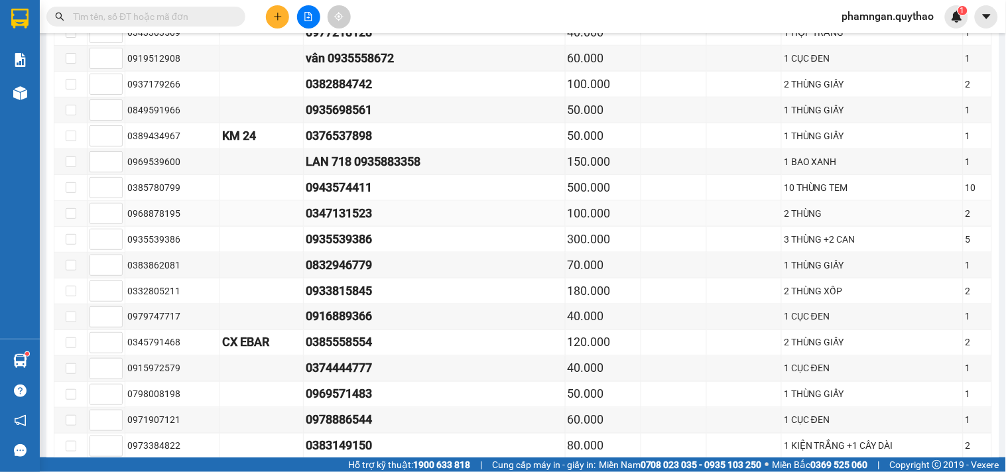
click at [813, 221] on div "2 THÙNG" at bounding box center [872, 213] width 177 height 15
click at [74, 219] on input "checkbox" at bounding box center [71, 213] width 11 height 11
checkbox input "true"
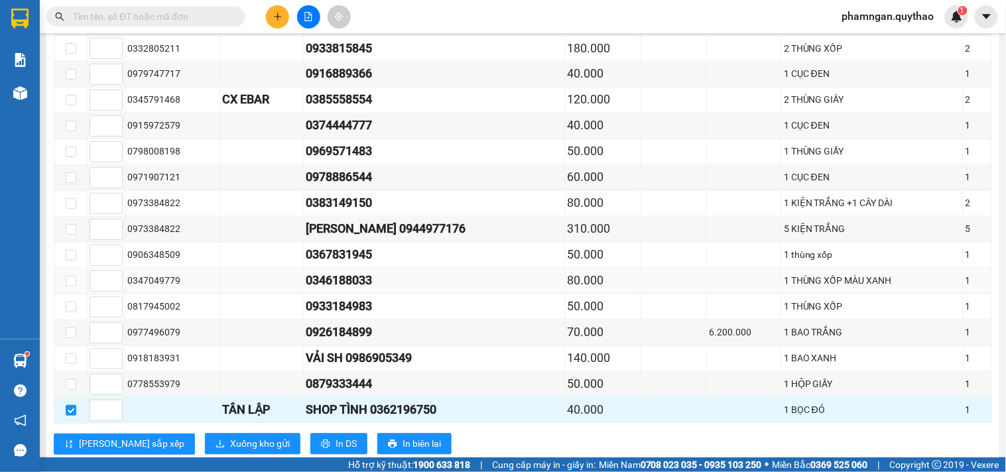
scroll to position [641, 0]
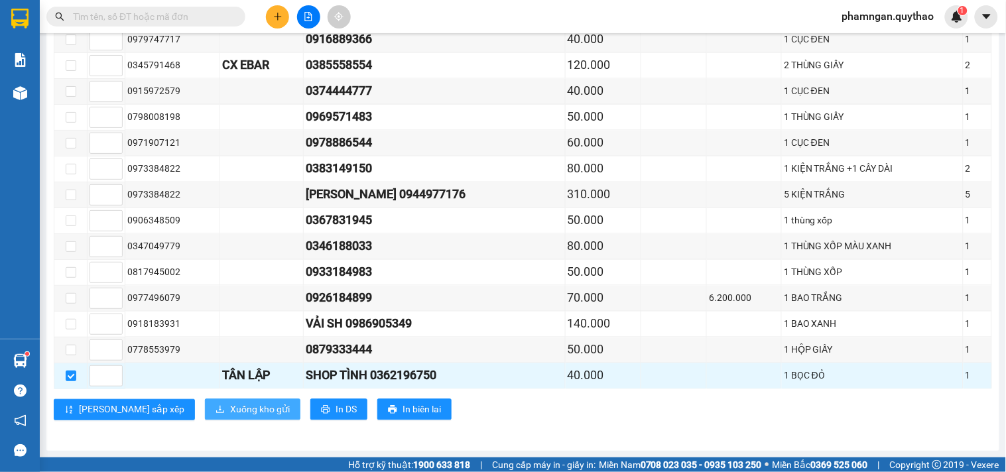
click at [230, 413] on span "Xuống kho gửi" at bounding box center [260, 410] width 60 height 15
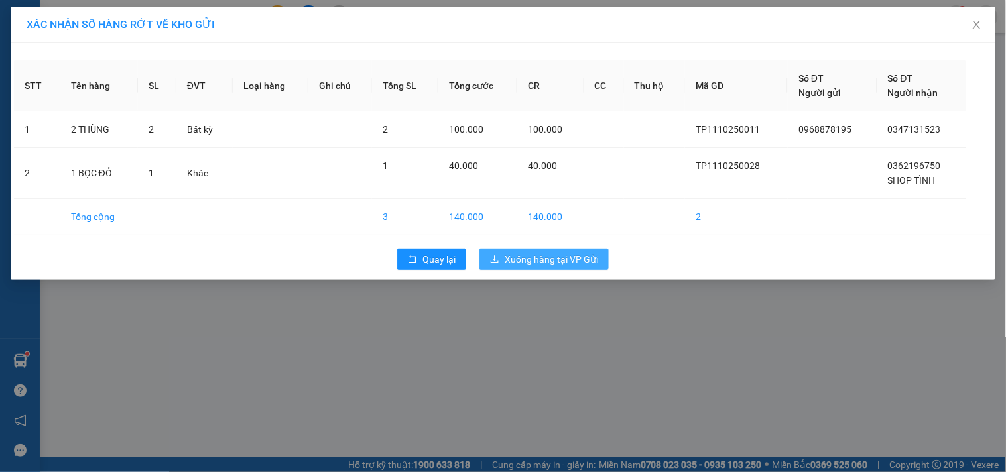
click at [555, 261] on span "Xuống hàng tại VP Gửi" at bounding box center [552, 259] width 94 height 15
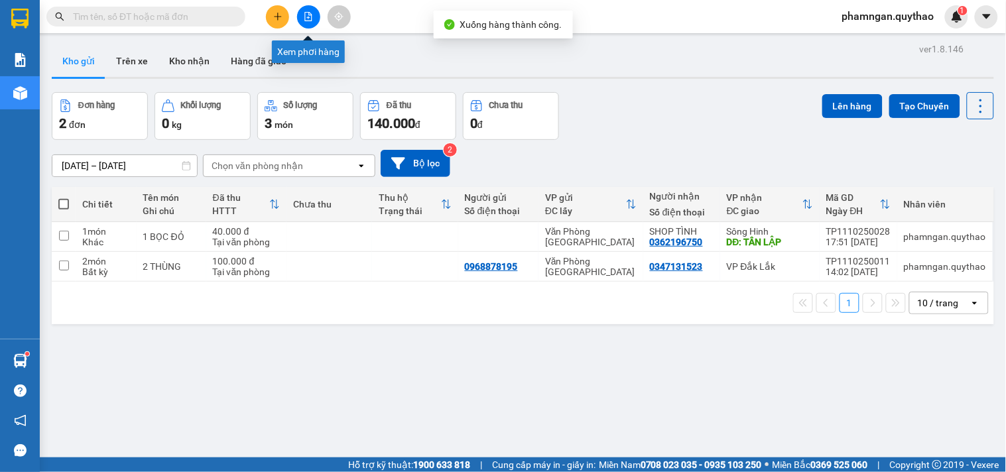
click at [307, 23] on button at bounding box center [308, 16] width 23 height 23
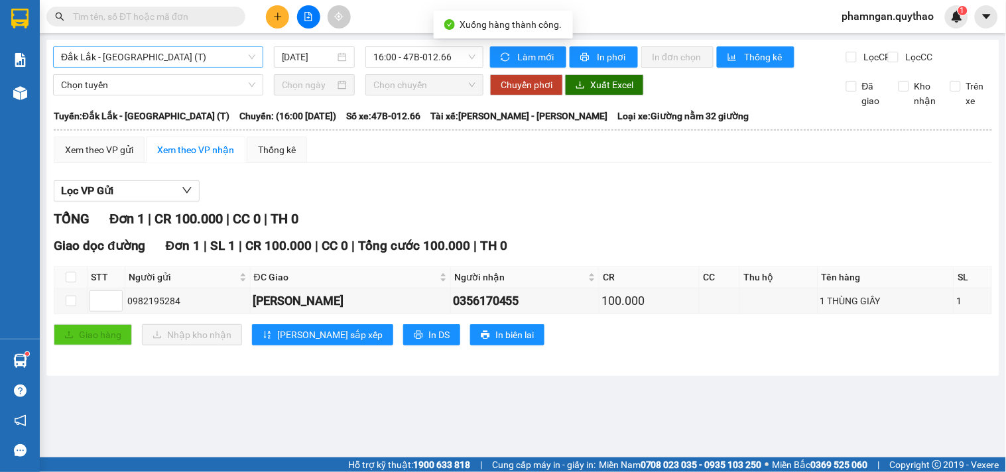
click at [154, 47] on span "Đắk Lắk - [GEOGRAPHIC_DATA] (T)" at bounding box center [158, 57] width 194 height 20
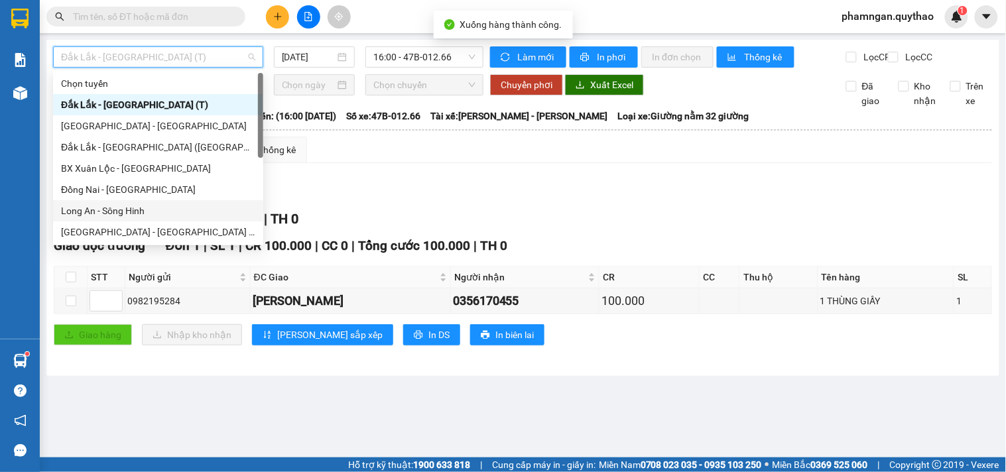
click at [100, 209] on div "Long An - Sông Hinh" at bounding box center [158, 211] width 194 height 15
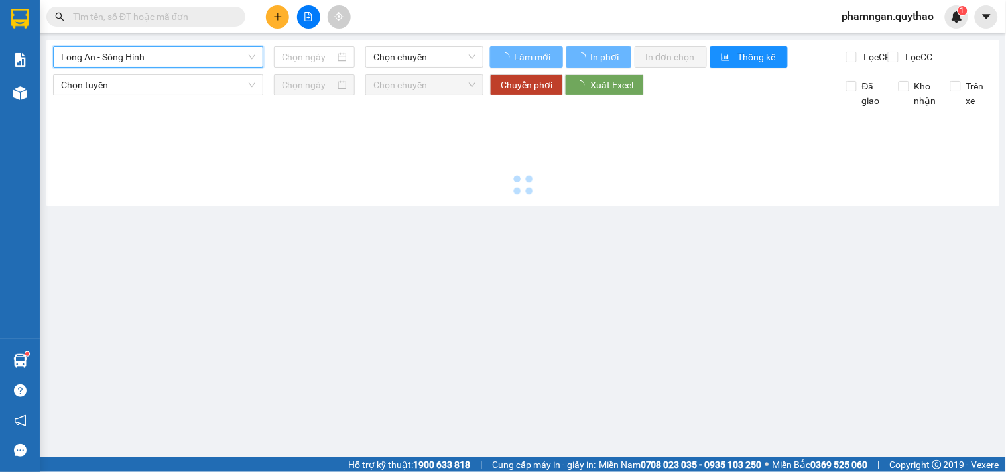
type input "[DATE]"
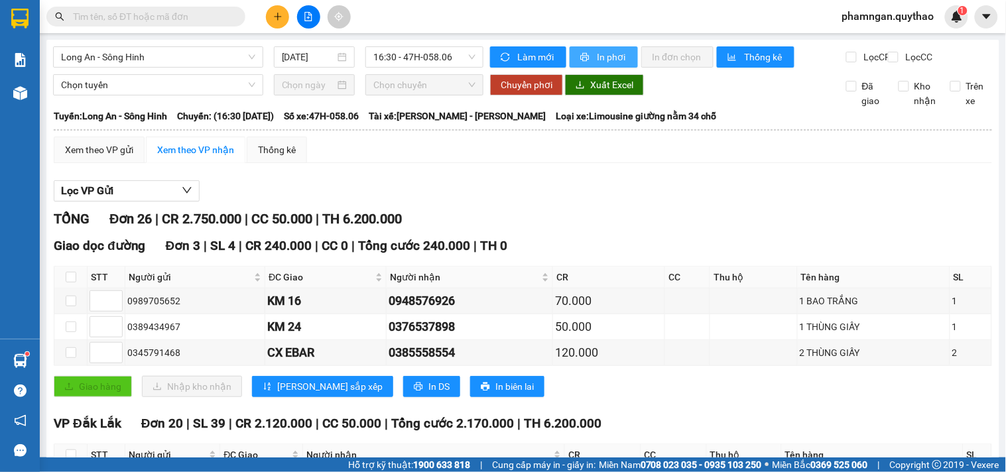
click at [602, 55] on span "In phơi" at bounding box center [612, 57] width 31 height 15
